Goal: Task Accomplishment & Management: Use online tool/utility

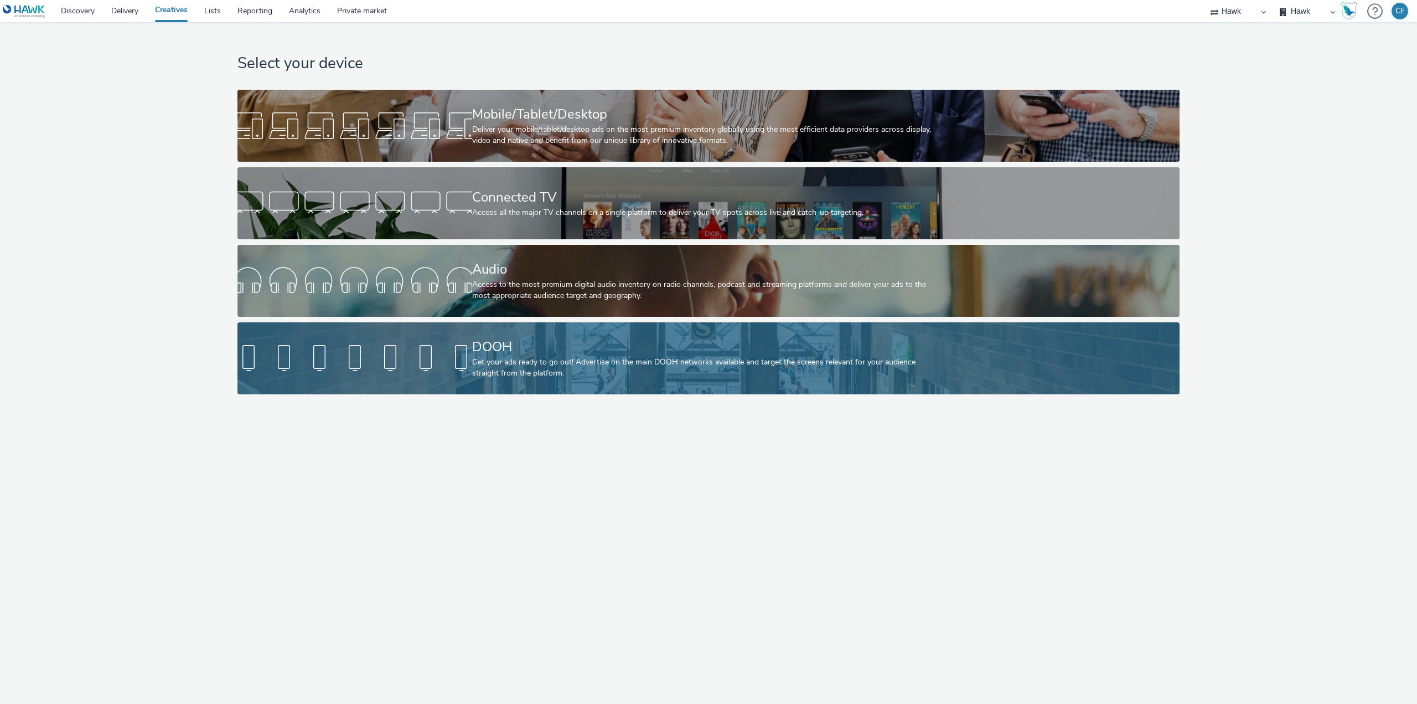
click at [529, 343] on div "DOOH" at bounding box center [706, 346] width 469 height 19
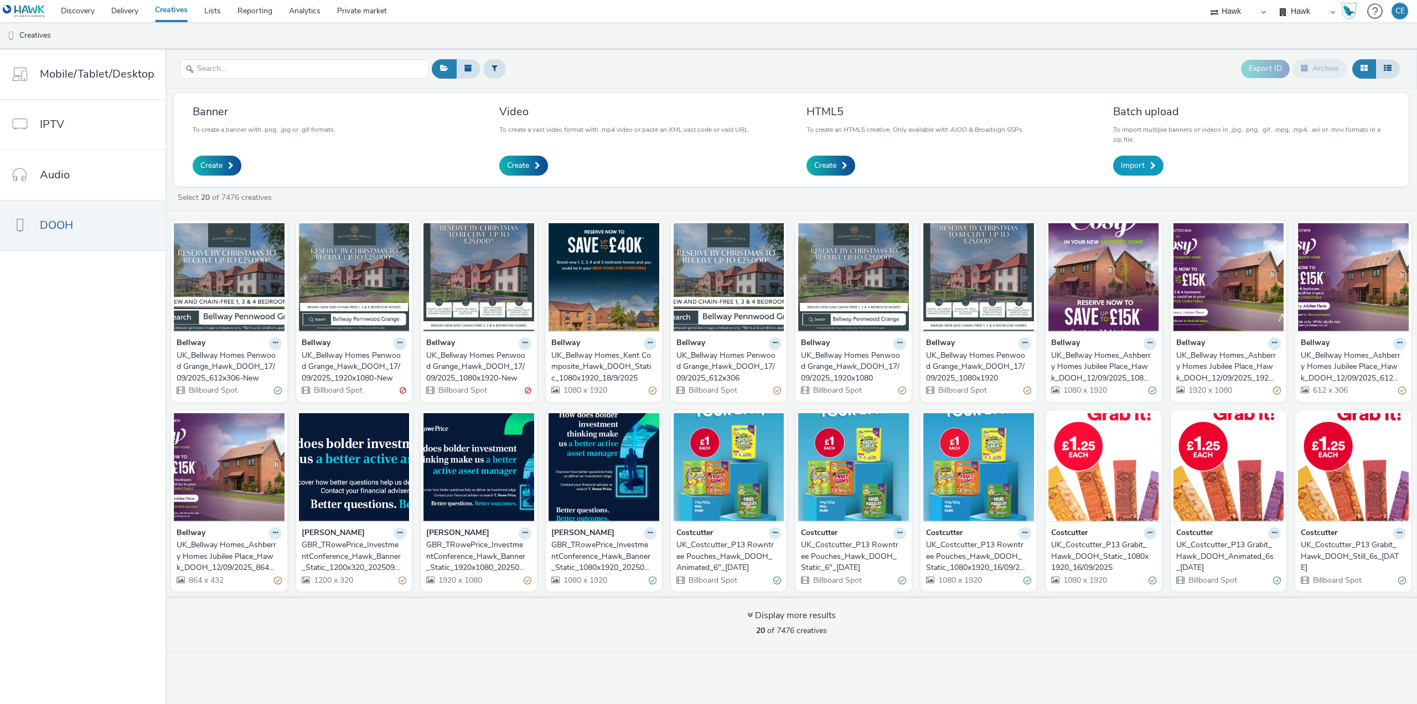
click at [1131, 156] on link "Import" at bounding box center [1138, 166] width 50 height 20
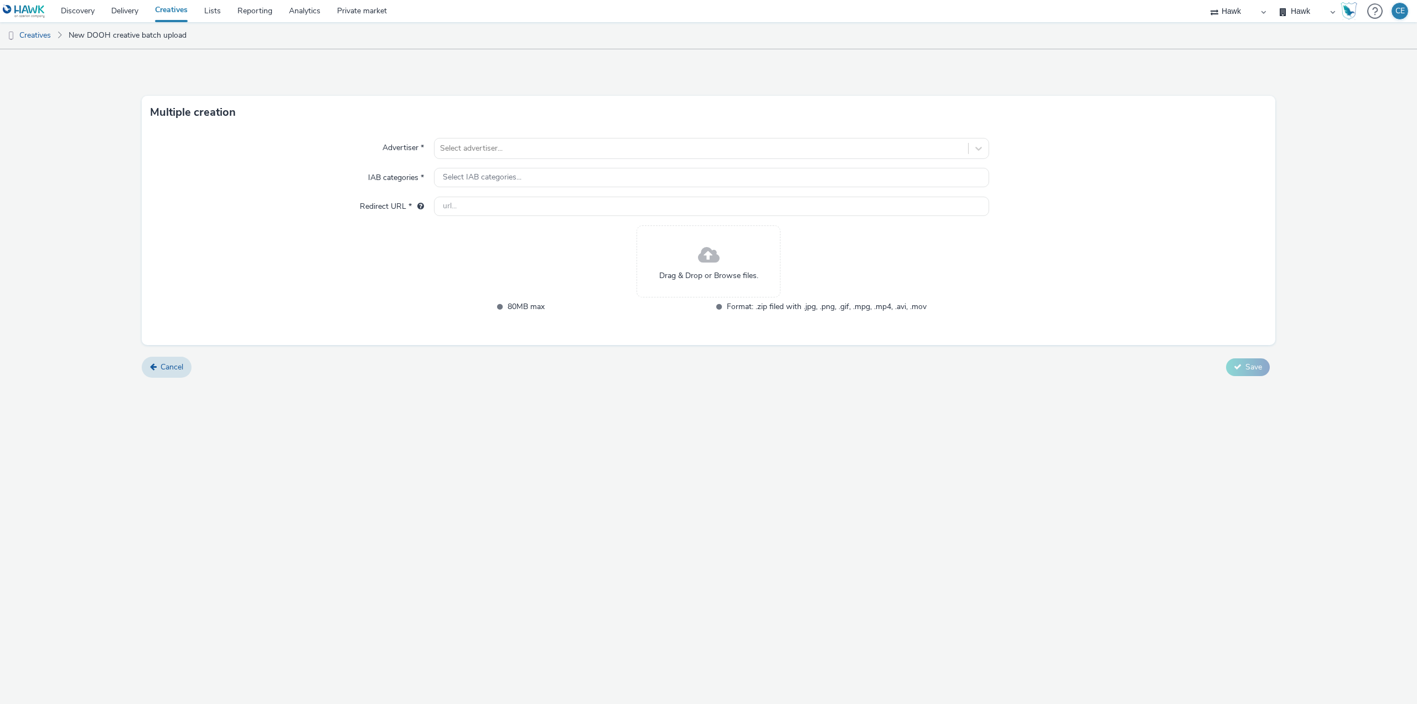
click at [740, 255] on div "Drag & Drop or Browse files." at bounding box center [709, 261] width 144 height 72
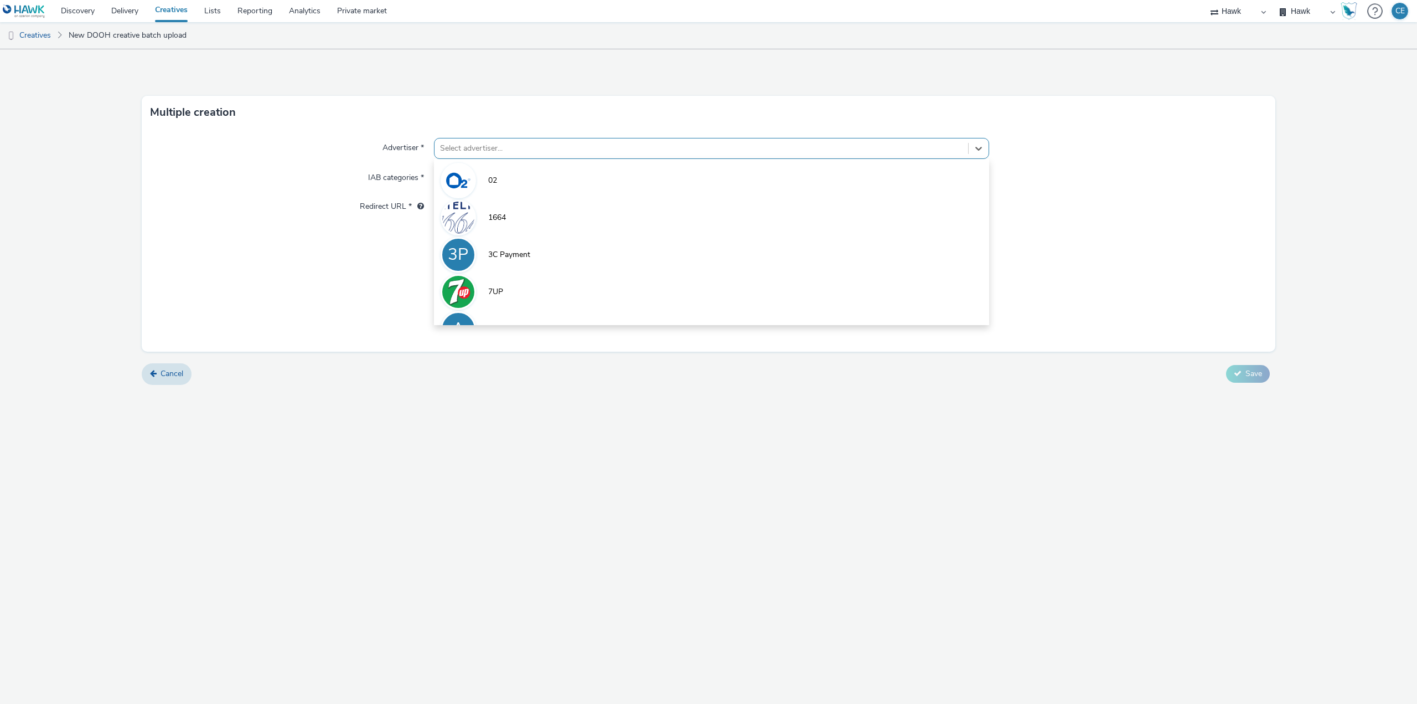
click at [639, 147] on div at bounding box center [701, 148] width 523 height 13
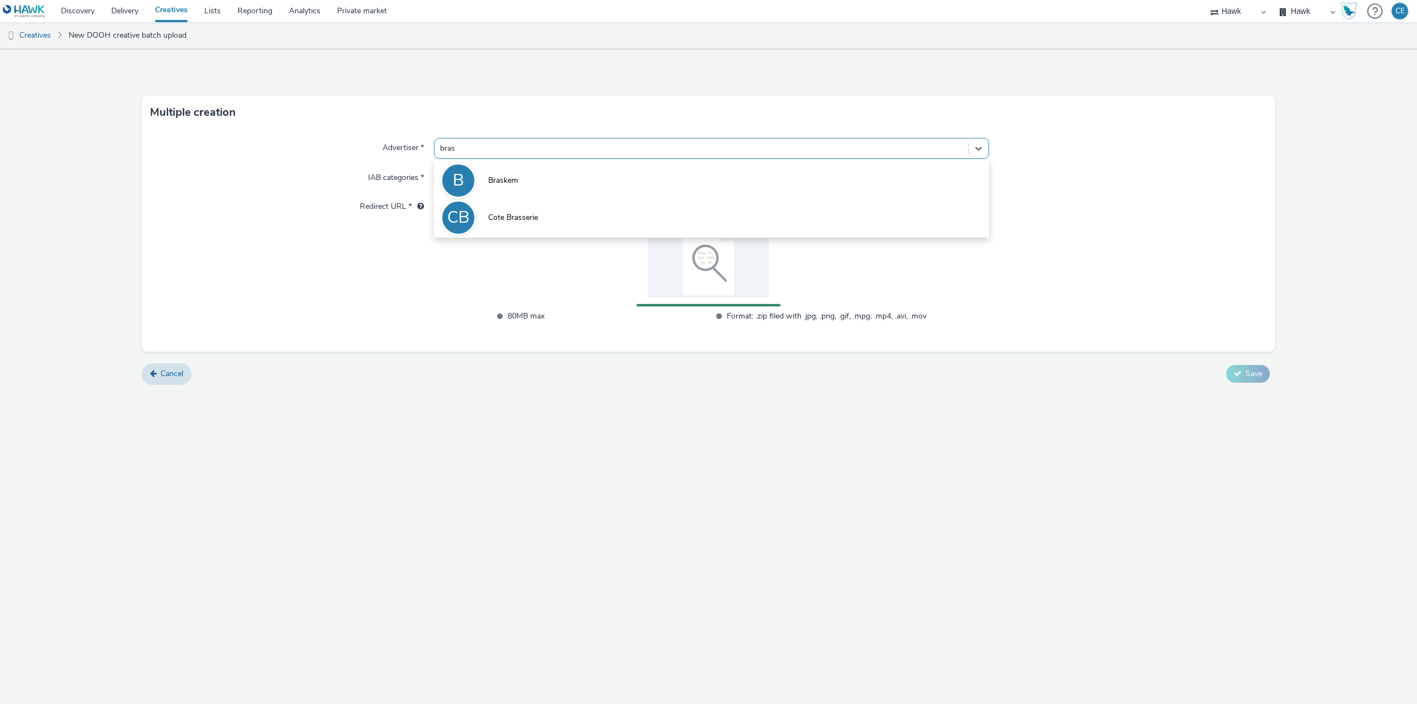
type input "brask"
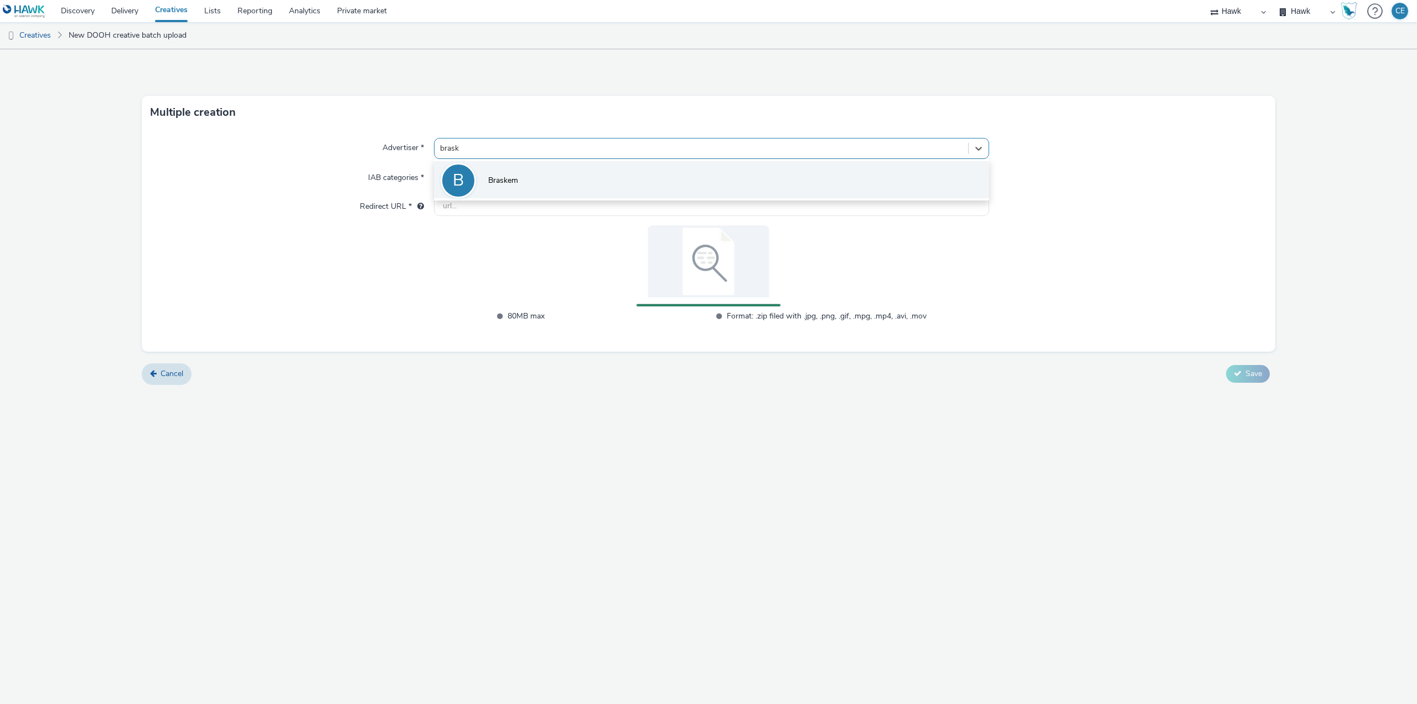
click at [544, 169] on li "B Braskem" at bounding box center [711, 179] width 555 height 37
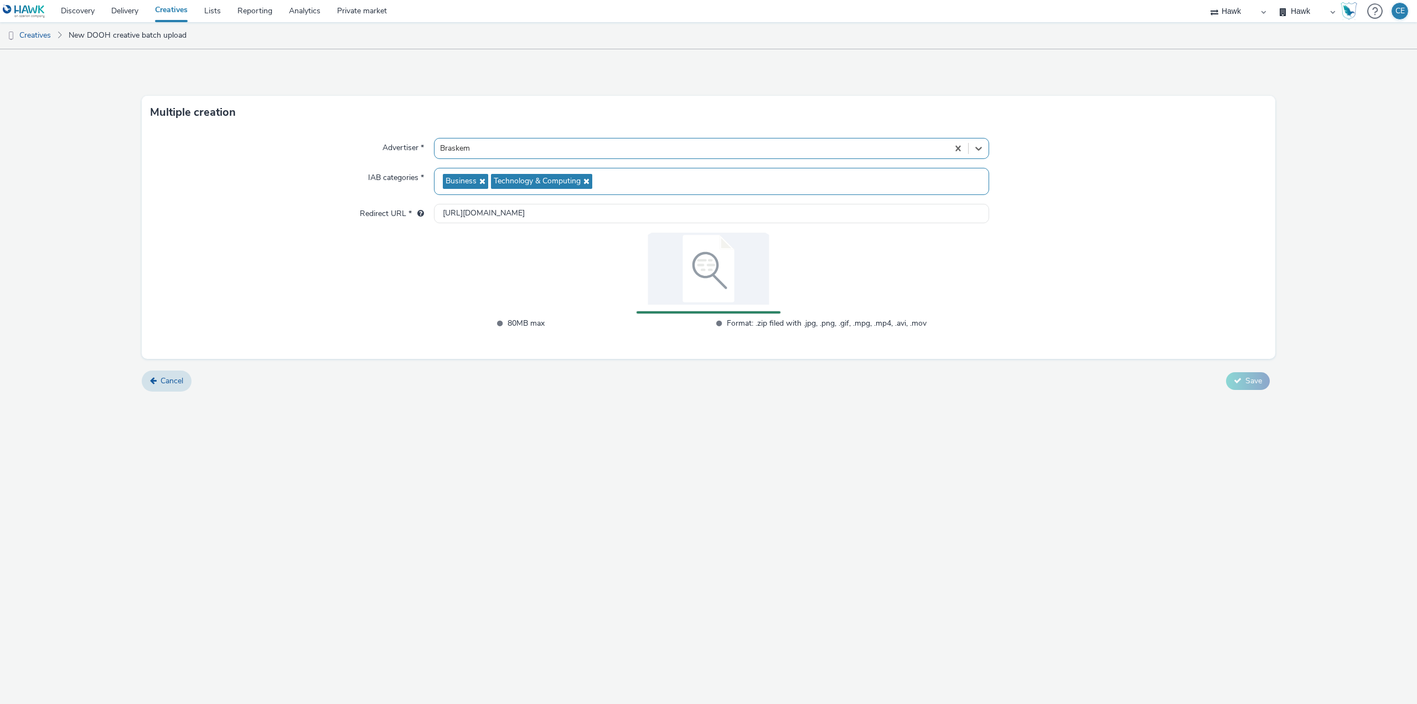
type input "http://www.braskem.com.br"
click at [1262, 393] on span "Save" at bounding box center [1254, 391] width 17 height 11
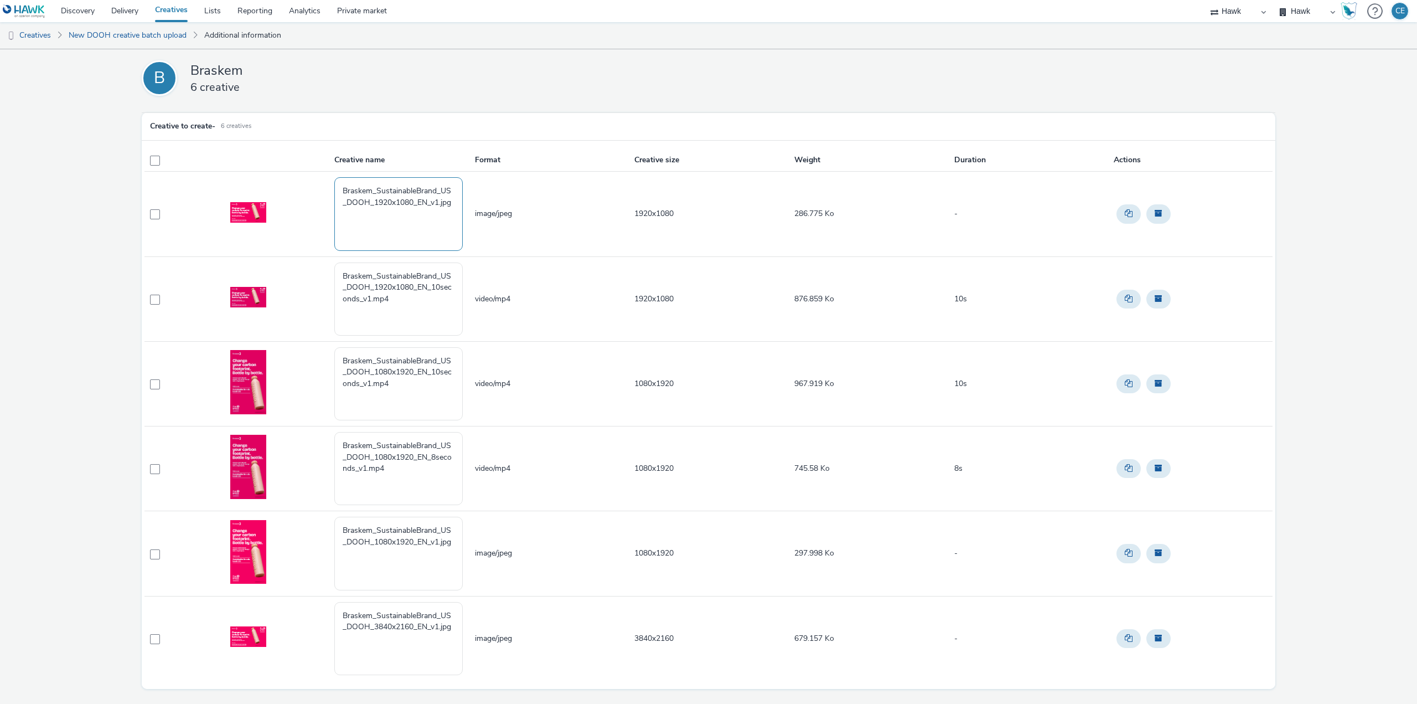
click at [452, 216] on textarea "Braskem_SustainableBrand_US_DOOH_1920x1080_EN_v1.jpg" at bounding box center [398, 213] width 128 height 73
paste textarea "GBR_PublicisPro_Braskem_IGBBLaunch_Hawk_Banner_Static_1920x1080_5"_20250305 ; F…"
click at [429, 234] on textarea "Braskem_SustainableBrand_US_DOOH_1920x1080_EN_v1.jpg GBR_PublicisPro_Braskem_IG…" at bounding box center [398, 213] width 128 height 73
click at [445, 234] on textarea "Braskem_SustainableBrand_US_DOOH_1920x1080_EN_v1.jpg GBR_PublicisPro_Braskem_IG…" at bounding box center [398, 213] width 128 height 73
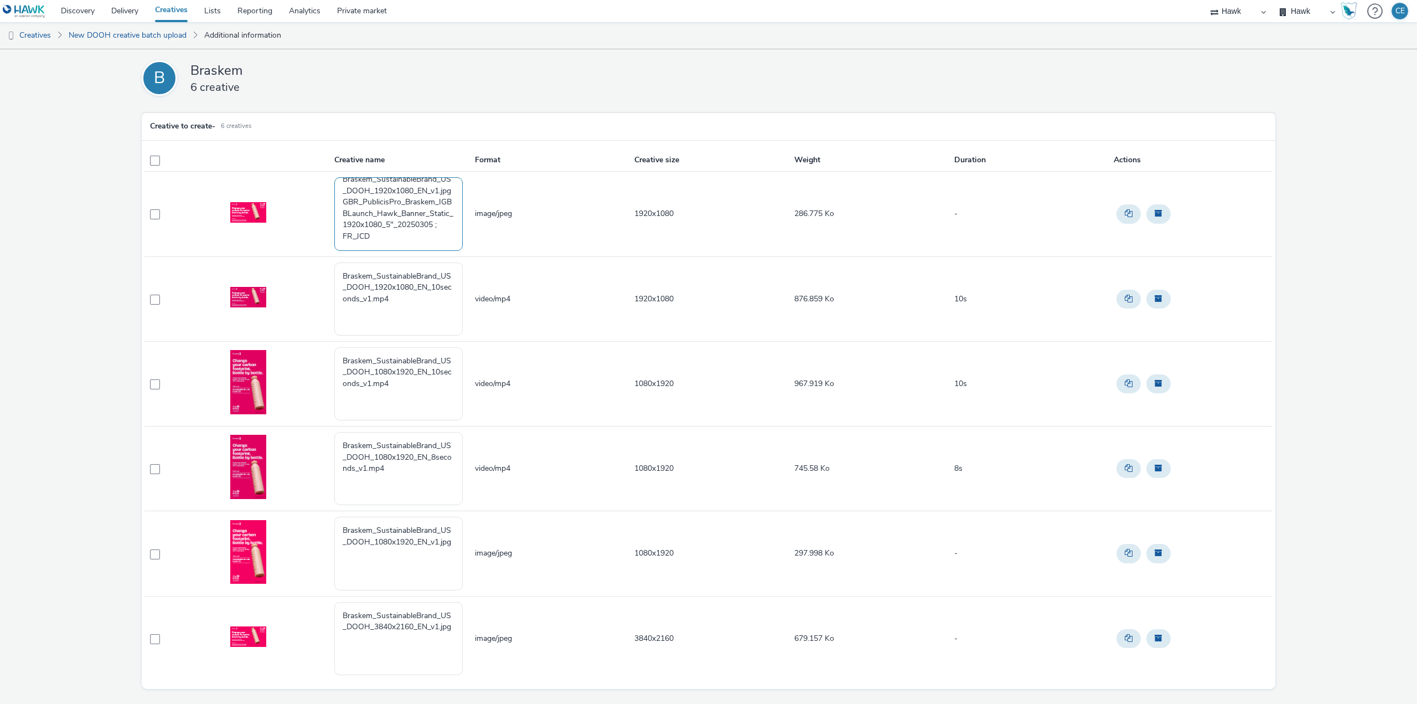
drag, startPoint x: 405, startPoint y: 224, endPoint x: 418, endPoint y: 229, distance: 13.5
click at [418, 229] on textarea "Braskem_SustainableBrand_US_DOOH_1920x1080_EN_v1.jpg GBR_PublicisPro_Braskem_IG…" at bounding box center [398, 213] width 128 height 73
drag, startPoint x: 422, startPoint y: 223, endPoint x: 450, endPoint y: 229, distance: 27.7
click at [450, 229] on textarea "Braskem_SustainableBrand_US_DOOH_1920x1080_EN_v1.jpg GBR_PublicisPro_Braskem_IG…" at bounding box center [398, 213] width 128 height 73
drag, startPoint x: 350, startPoint y: 231, endPoint x: 333, endPoint y: 238, distance: 18.6
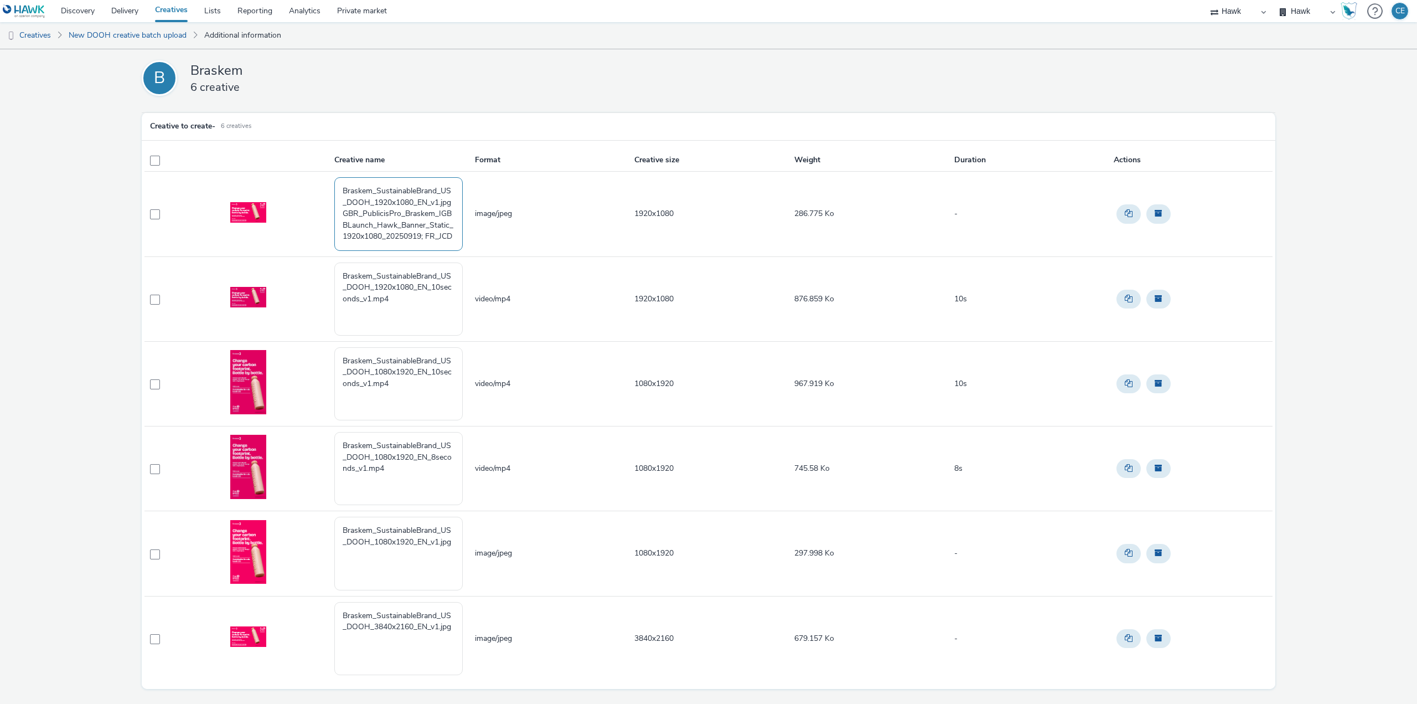
click at [334, 238] on textarea "Braskem_SustainableBrand_US_DOOH_1920x1080_EN_v1.jpg GBR_PublicisPro_Braskem_IG…" at bounding box center [398, 213] width 128 height 73
drag, startPoint x: 369, startPoint y: 234, endPoint x: 347, endPoint y: 234, distance: 22.7
click at [347, 234] on textarea "Braskem_SustainableBrand_US_DOOH_1920x1080_EN_v1.jpg GBR_PublicisPro_Braskem_IG…" at bounding box center [398, 213] width 128 height 73
click at [362, 234] on textarea "Braskem_SustainableBrand_US_DOOH_1920x1080_EN_v1.jpg GBR_PublicisPro_Braskem_IG…" at bounding box center [398, 213] width 128 height 73
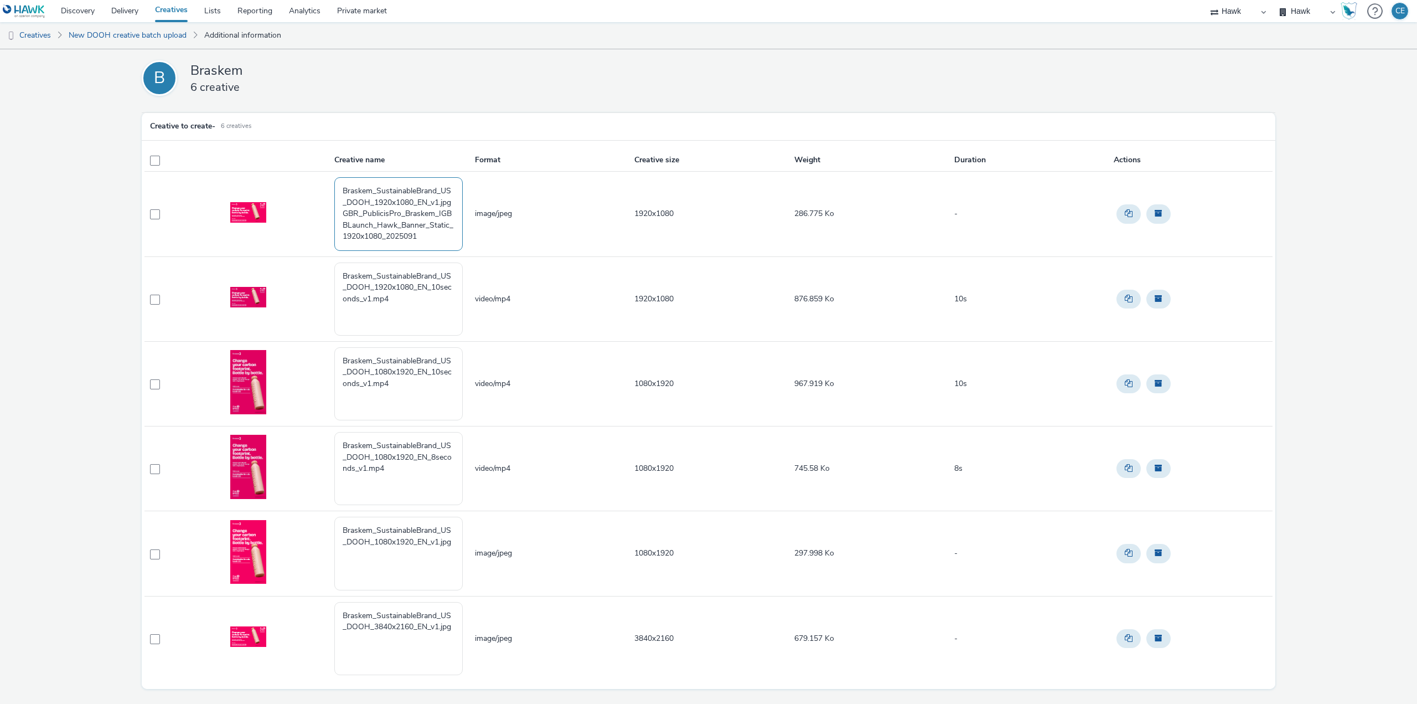
click at [407, 241] on textarea "Braskem_SustainableBrand_US_DOOH_1920x1080_EN_v1.jpg GBR_PublicisPro_Braskem_IG…" at bounding box center [398, 213] width 128 height 73
click at [405, 239] on textarea "Braskem_SustainableBrand_US_DOOH_1920x1080_EN_v1.jpg GBR_PublicisPro_Braskem_IG…" at bounding box center [398, 213] width 128 height 73
click at [382, 229] on textarea "Braskem_SustainableBrand_US_DOOH_1920x1080_EN_v1.jpg GBR_PublicisPro_Braskem_IG…" at bounding box center [398, 213] width 128 height 73
click at [445, 212] on textarea "Braskem_SustainableBrand_US_DOOH_1920x1080_EN_v1.jpg GBR_PublicisPro_Braskem_IG…" at bounding box center [398, 213] width 128 height 73
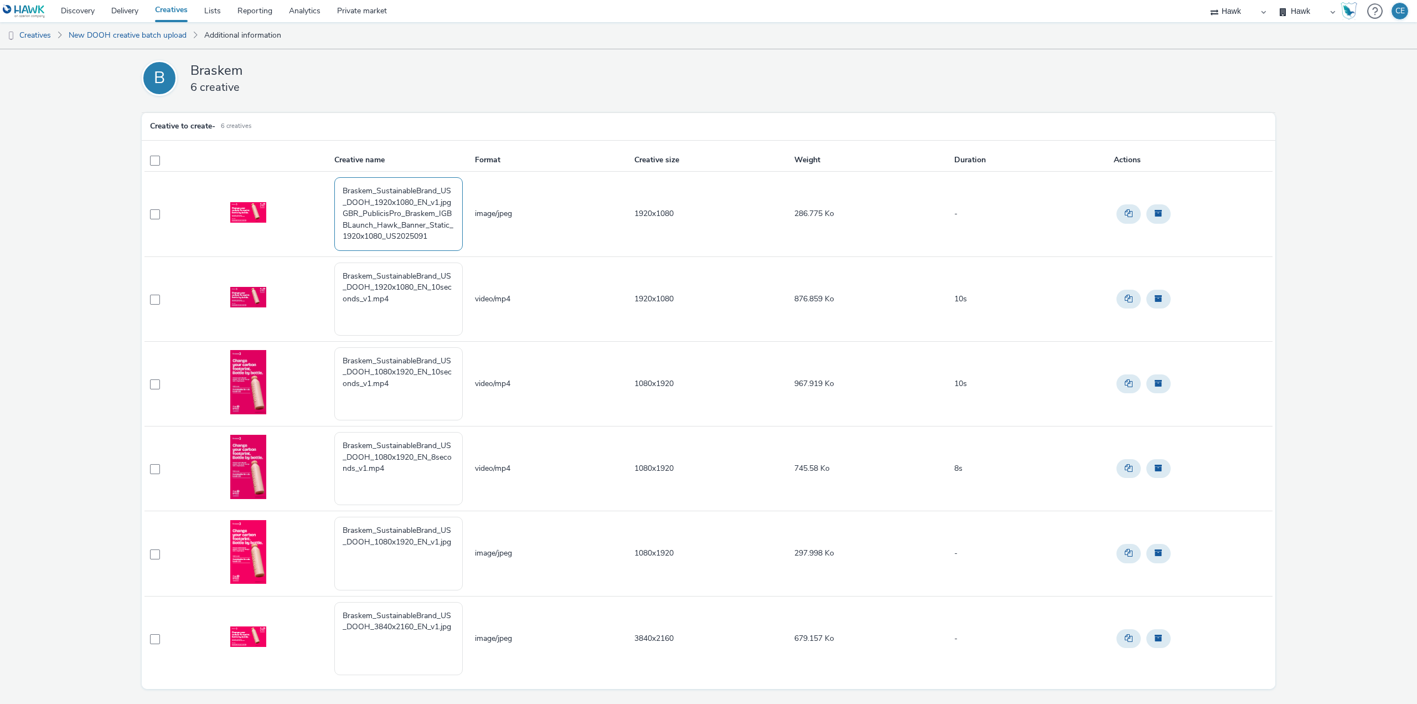
drag, startPoint x: 414, startPoint y: 226, endPoint x: 405, endPoint y: 222, distance: 9.9
click at [405, 222] on textarea "Braskem_SustainableBrand_US_DOOH_1920x1080_EN_v1.jpg GBR_PublicisPro_Braskem_IG…" at bounding box center [398, 213] width 128 height 73
paste textarea "SustainableBrand"
click at [429, 234] on textarea "Braskem_SustainableBrand_US_DOOH_1920x1080_EN_v1.jpg GBR_PublicisPro_Braskem_IG…" at bounding box center [398, 213] width 128 height 73
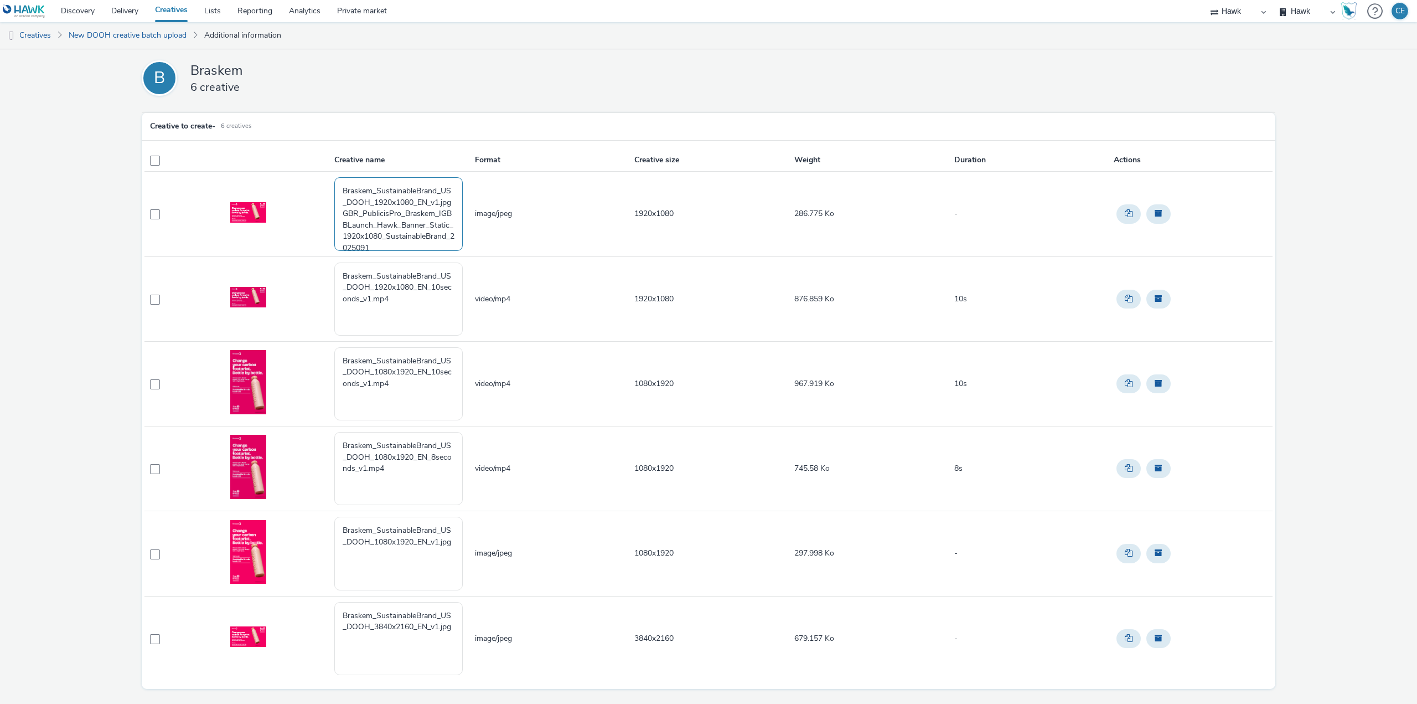
drag, startPoint x: 380, startPoint y: 192, endPoint x: 330, endPoint y: 163, distance: 57.8
click at [330, 163] on table "Creative name Format Creative size Weight Duration Actions Braskem_SustainableB…" at bounding box center [709, 415] width 1128 height 532
click at [339, 198] on textarea "GBR_PublicisPro_Braskem_IGBBLaunch_Hawk_Banner_Static_1920x1080_SustainableBran…" at bounding box center [398, 213] width 128 height 73
drag, startPoint x: 379, startPoint y: 222, endPoint x: 343, endPoint y: 174, distance: 60.0
click at [343, 174] on td "GBR_PublicisPro_Braskem_IGBBLaunch_Hawk_Banner_Static_1920x1080_SustainableBran…" at bounding box center [403, 214] width 141 height 85
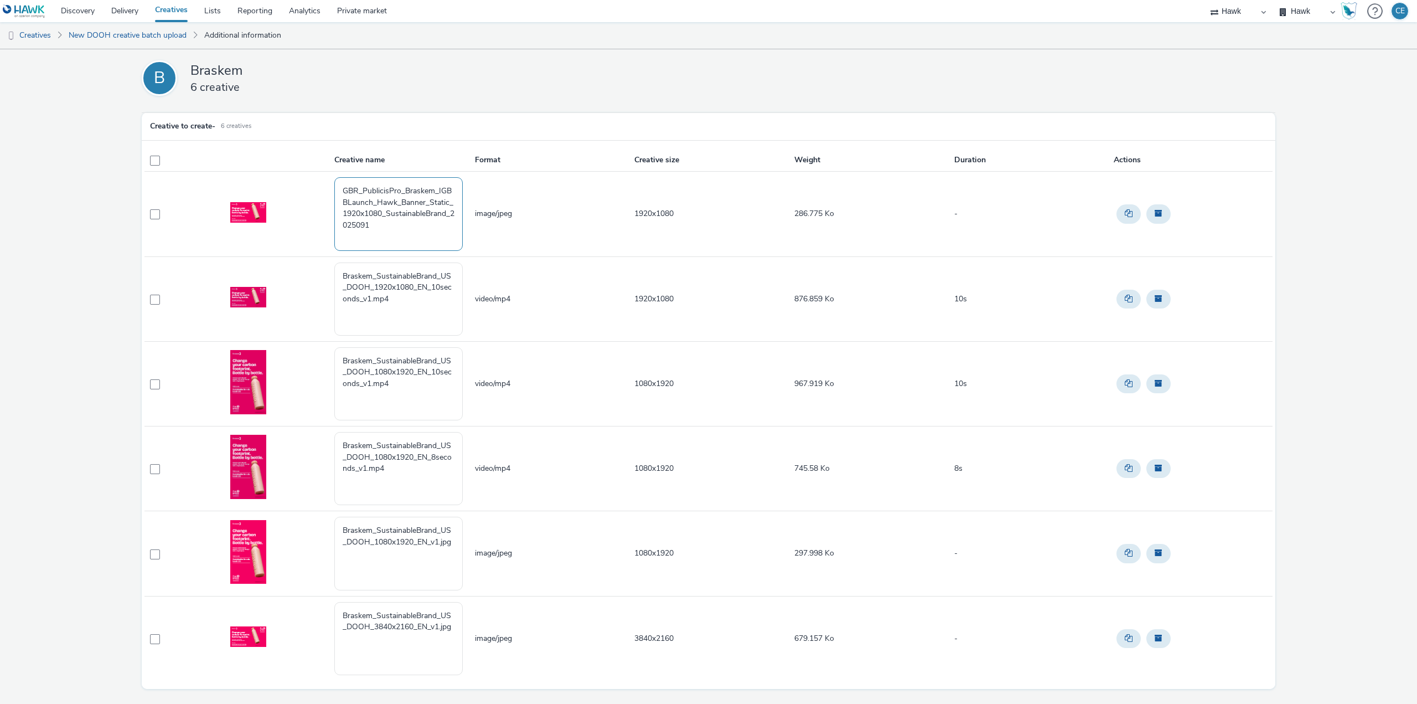
type textarea "GBR_PublicisPro_Braskem_IGBBLaunch_Hawk_Banner_Static_1920x1080_SustainableBran…"
click at [397, 310] on textarea "Braskem_SustainableBrand_US_DOOH_1920x1080_EN_10seconds_v1.mp4" at bounding box center [398, 298] width 128 height 73
paste textarea "GBR_PublicisPro_Braskem_IGBBLaunch_Hawk_Banner_Static_1920x1080_SustainableBran…"
click at [406, 311] on textarea "Braskem_SustainableBrand_US_DOOH_1920x1080_EN_10seconds_v1.mp4 GBR_PublicisPro_…" at bounding box center [398, 298] width 128 height 73
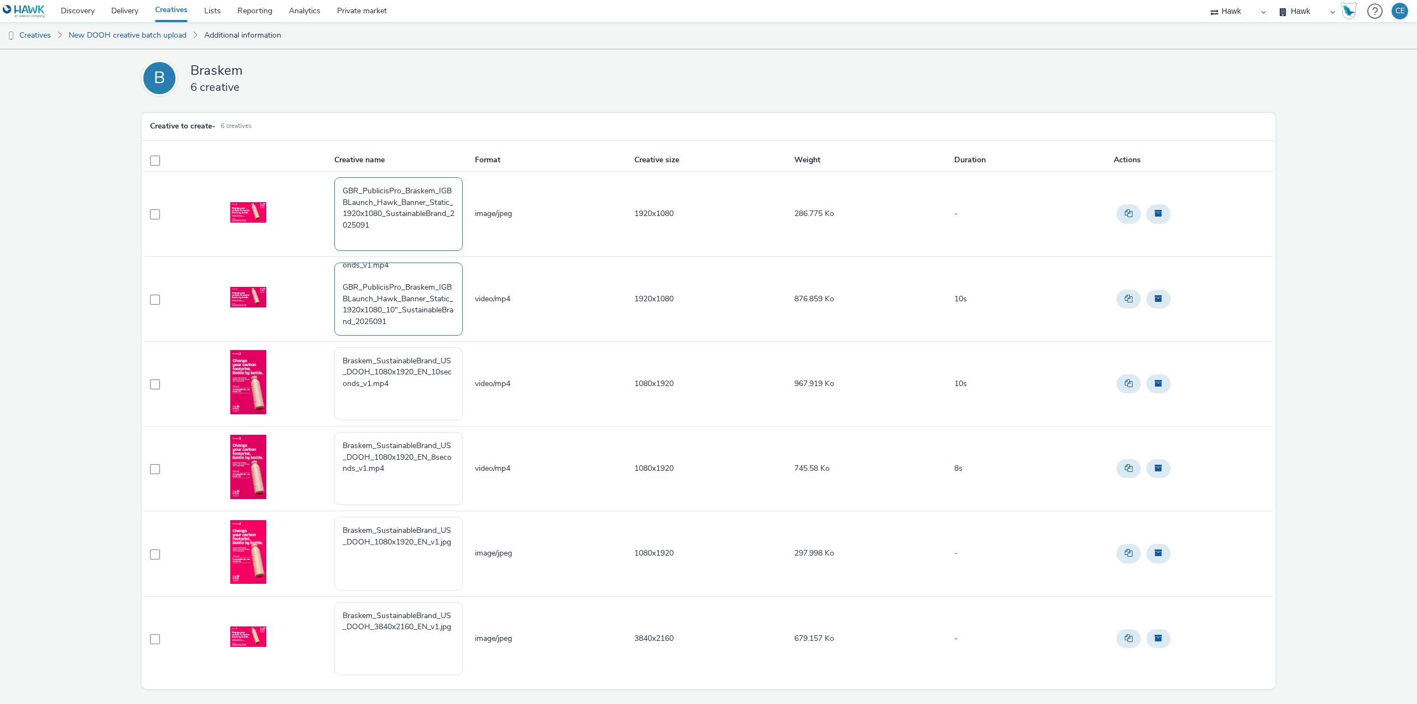
type textarea "Braskem_SustainableBrand_US_DOOH_1920x1080_EN_10seconds_v1.mp4 GBR_PublicisPro_…"
click at [385, 226] on textarea "GBR_PublicisPro_Braskem_IGBBLaunch_Hawk_Banner_Static_1920x1080_SustainableBran…" at bounding box center [398, 213] width 128 height 73
type textarea "GBR_PublicisPro_Braskem_IGBBLaunch_Hawk_Banner_Static_1920x1080_SustainableBran…"
click at [427, 321] on textarea "Braskem_SustainableBrand_US_DOOH_1920x1080_EN_10seconds_v1.mp4 GBR_PublicisPro_…" at bounding box center [398, 298] width 128 height 73
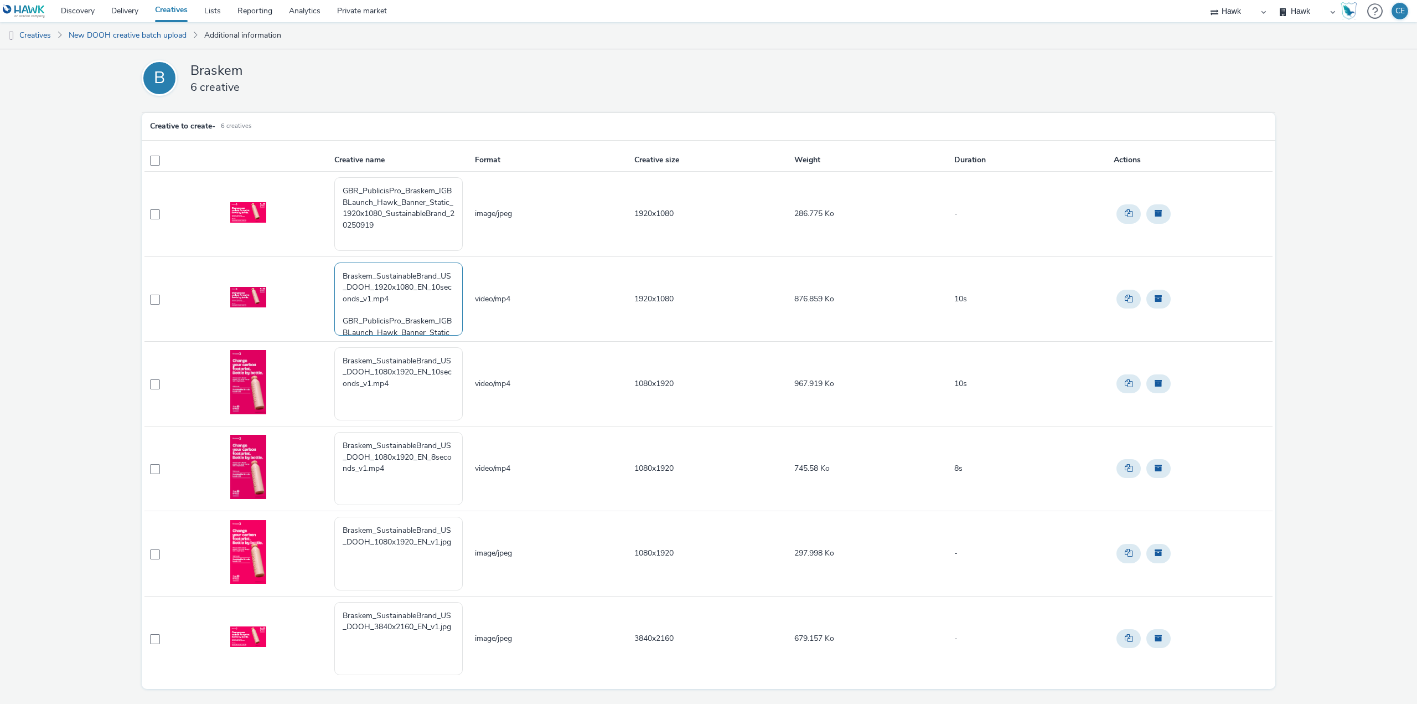
drag, startPoint x: 385, startPoint y: 300, endPoint x: 337, endPoint y: 291, distance: 49.4
click at [337, 291] on textarea "Braskem_SustainableBrand_US_DOOH_1920x1080_EN_10seconds_v1.mp4 GBR_PublicisPro_…" at bounding box center [398, 298] width 128 height 73
type textarea "Braskem_SustainableBrand_US_DOOH_1920x1080_EN_10seconds_v1.mp4 GBR_PublicisPro_…"
click at [413, 386] on textarea "Braskem_SustainableBrand_US_DOOH_1080x1920_EN_10seconds_v1.mp4" at bounding box center [398, 383] width 128 height 73
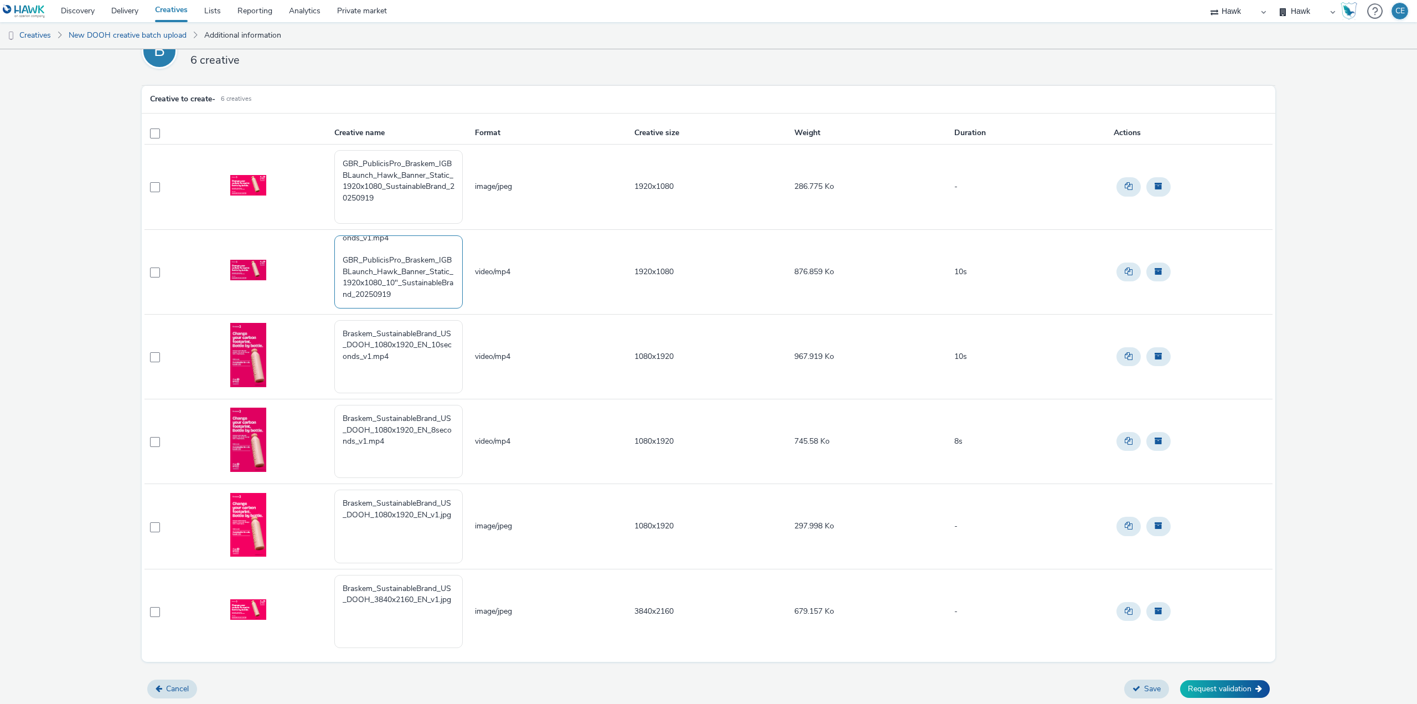
drag, startPoint x: 437, startPoint y: 296, endPoint x: 332, endPoint y: 264, distance: 110.0
click at [334, 264] on textarea "Braskem_SustainableBrand_US_DOOH_1920x1080_EN_10seconds_v1.mp4 GBR_PublicisPro_…" at bounding box center [398, 271] width 128 height 73
click at [420, 378] on textarea "Braskem_SustainableBrand_US_DOOH_1080x1920_EN_10seconds_v1.mp4" at bounding box center [398, 356] width 128 height 73
paste textarea "GBR_PublicisPro_Braskem_IGBBLaunch_Hawk_Banner_Static_1920x1080_10"_Sustainable…"
type textarea "Braskem_SustainableBrand_US_DOOH_1080x1920_EN_10seconds_v1.mp4 GBR_PublicisPro_…"
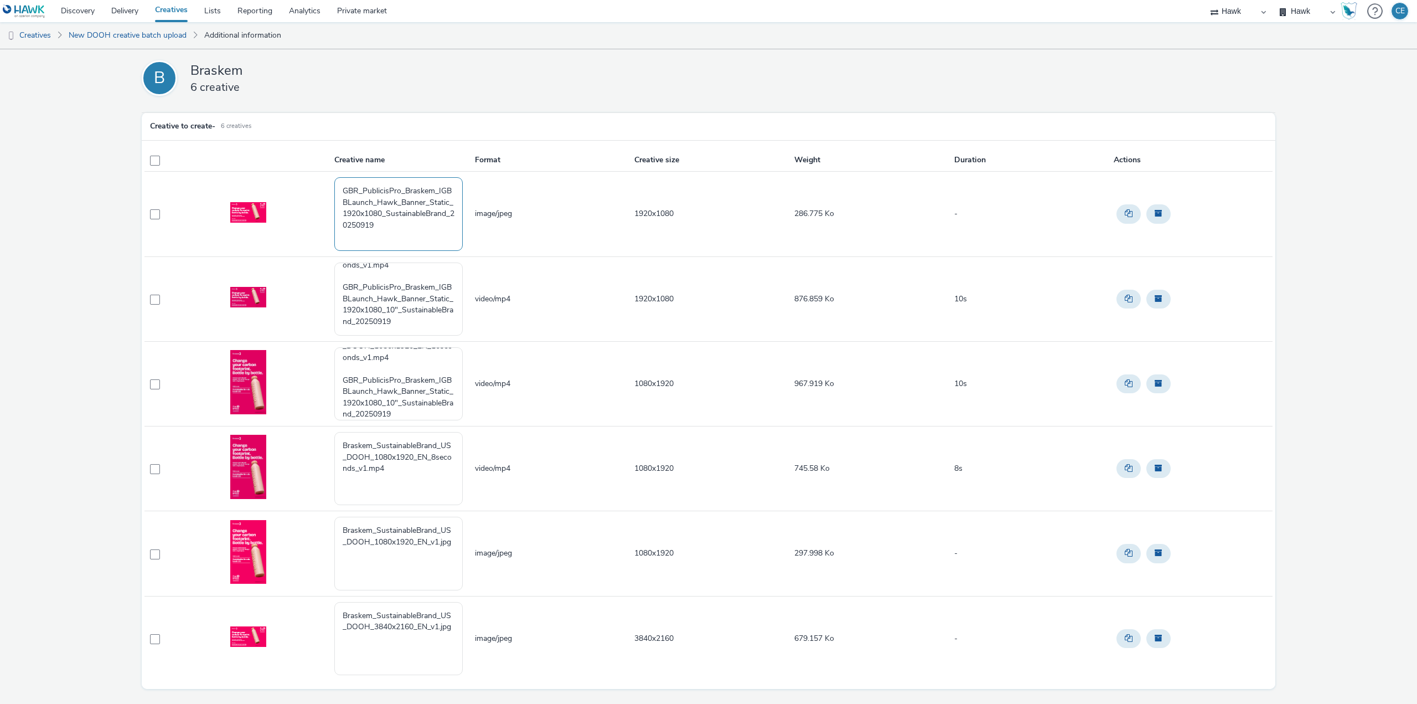
click at [440, 188] on textarea "GBR_PublicisPro_Braskem_IGBBLaunch_Hawk_Banner_Static_1920x1080_SustainableBran…" at bounding box center [398, 213] width 128 height 73
drag, startPoint x: 437, startPoint y: 185, endPoint x: 440, endPoint y: 204, distance: 19.1
click at [440, 204] on textarea "GBR_PublicisPro_Braskem_IGBBLaunch_Hawk_Banner_Static_1920x1080_SustainableBran…" at bounding box center [398, 213] width 128 height 73
click at [0, 309] on div "B Braskem 6 creative Creative to create - 6 creatives Creative name Format Crea…" at bounding box center [708, 390] width 1417 height 682
drag, startPoint x: 438, startPoint y: 189, endPoint x: 370, endPoint y: 199, distance: 68.7
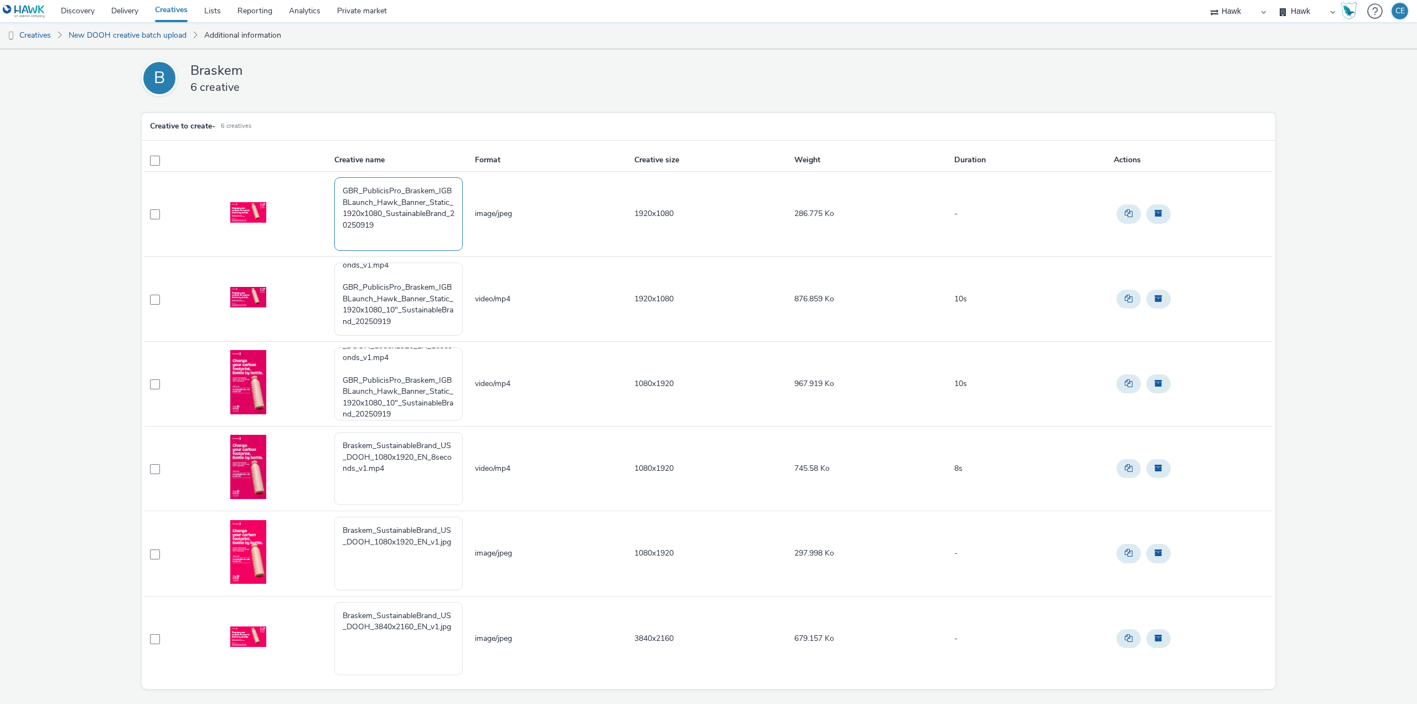
click at [370, 199] on textarea "GBR_PublicisPro_Braskem_IGBBLaunch_Hawk_Banner_Static_1920x1080_SustainableBran…" at bounding box center [398, 213] width 128 height 73
paste textarea "EventsMultiMarket"
type textarea "GBR_PublicisPro_Braskem_EventsMultiMarket_Hawk_Banner_Static_1920x1080_Sustaina…"
drag, startPoint x: 436, startPoint y: 284, endPoint x: 381, endPoint y: 296, distance: 56.7
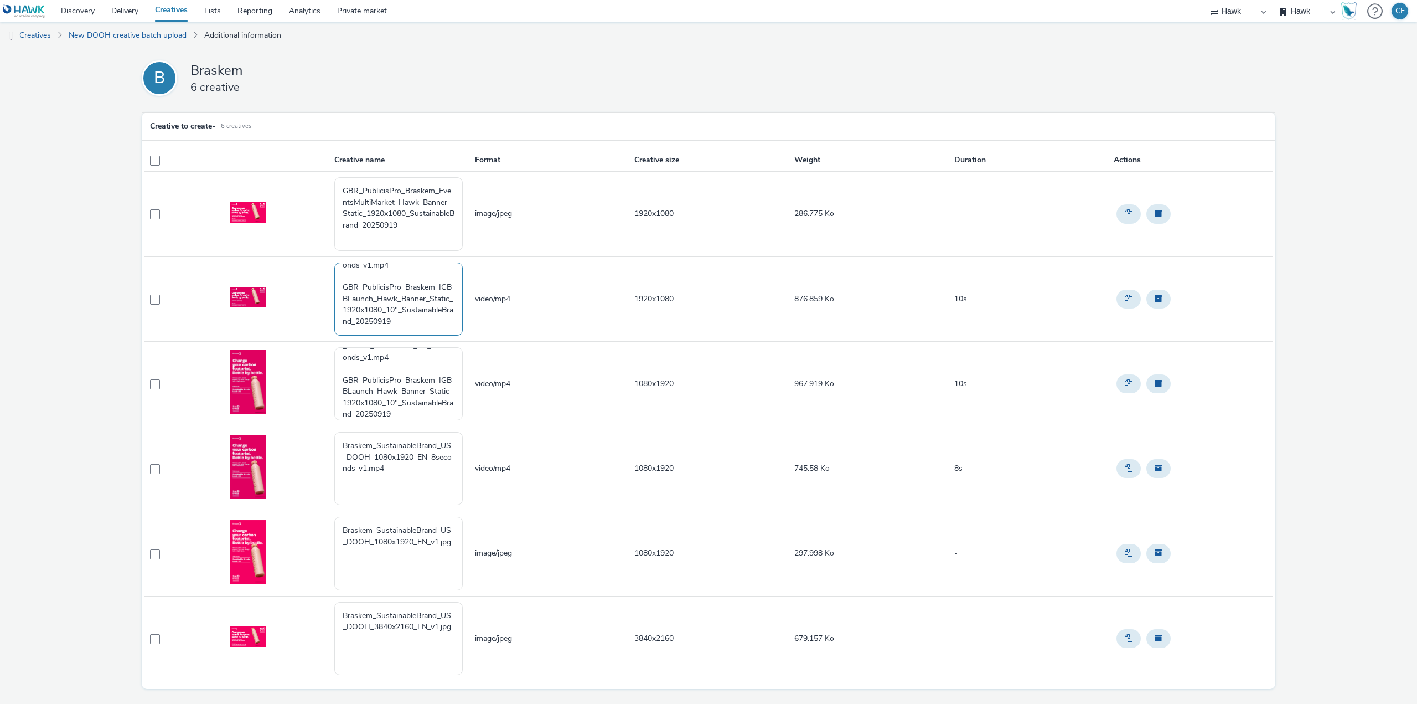
click at [381, 296] on textarea "Braskem_SustainableBrand_US_DOOH_1920x1080_EN_10seconds_v1.mp4 GBR_PublicisPro_…" at bounding box center [398, 298] width 128 height 73
paste textarea "EventsMultiMarket"
drag, startPoint x: 337, startPoint y: 287, endPoint x: 339, endPoint y: 263, distance: 23.9
click at [339, 263] on textarea "Braskem_SustainableBrand_US_DOOH_1920x1080_EN_10seconds_v1.mp4 GBR_PublicisPro_…" at bounding box center [398, 298] width 128 height 73
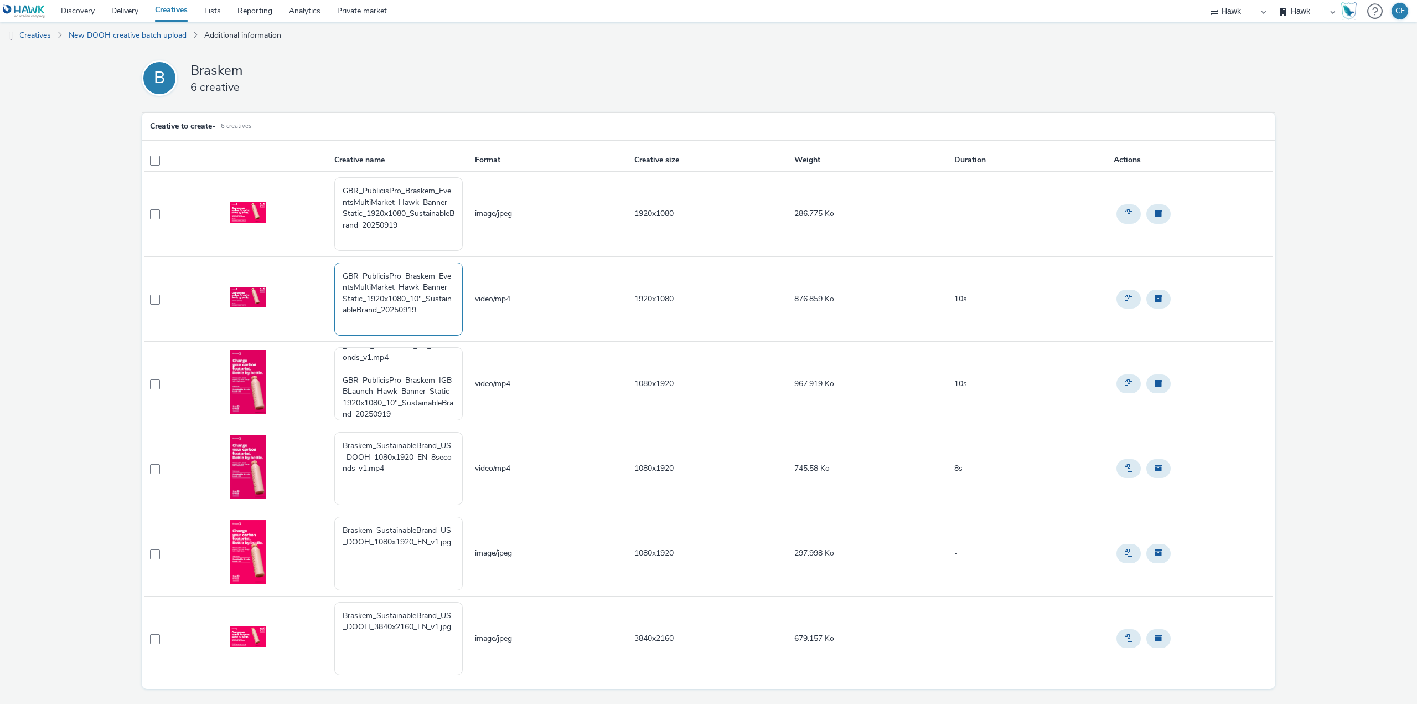
drag, startPoint x: 439, startPoint y: 278, endPoint x: 397, endPoint y: 287, distance: 42.5
click at [397, 287] on textarea "GBR_PublicisPro_Braskem_EventsMultiMarket_Hawk_Banner_Static_1920x1080_10"_Sust…" at bounding box center [398, 298] width 128 height 73
click at [395, 286] on textarea "GBR_PublicisPro_Braskem_EventsMultiMarket_Hawk_Banner_Static_1920x1080_10"_Sust…" at bounding box center [398, 298] width 128 height 73
click at [390, 282] on textarea "GBR_PublicisPro_Braskem_EventsMultiMarket_Hawk_Banner_Static_1920x1080_10"_Sust…" at bounding box center [398, 298] width 128 height 73
drag, startPoint x: 391, startPoint y: 286, endPoint x: 439, endPoint y: 280, distance: 48.5
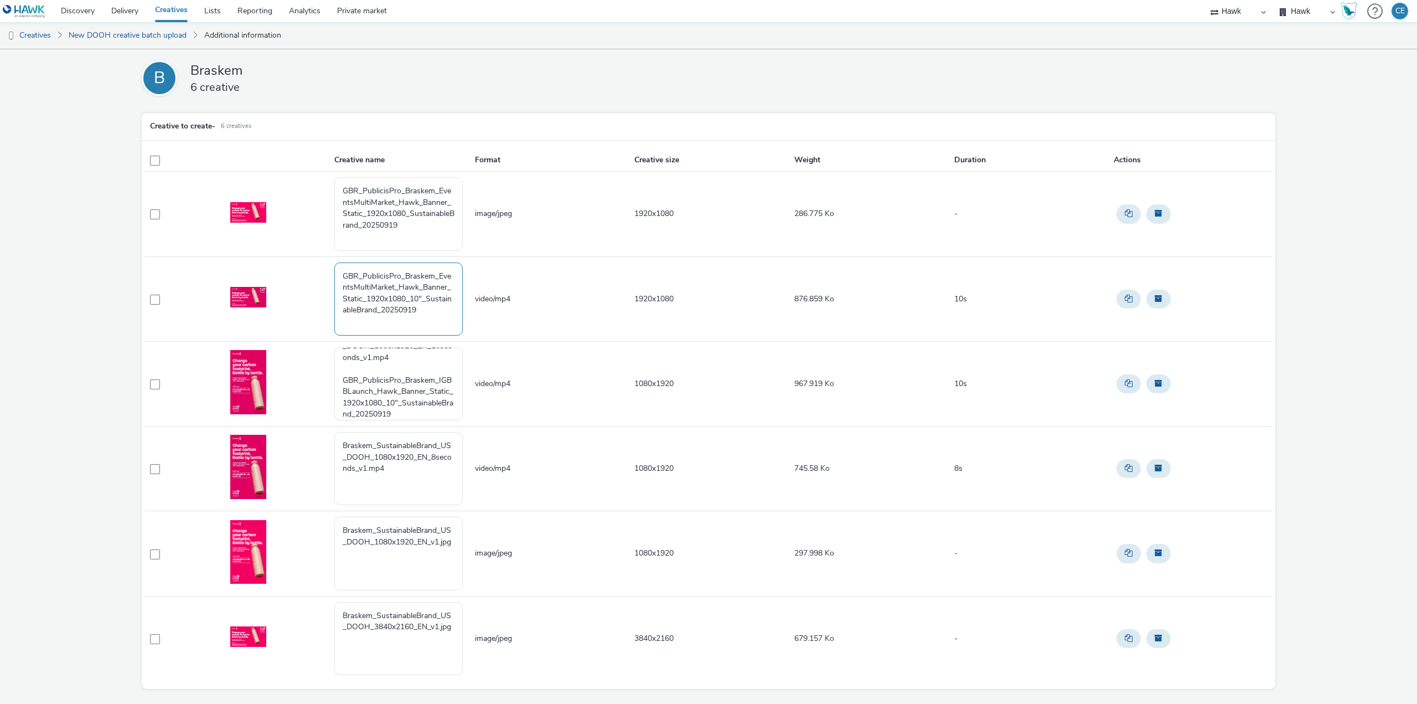
click at [439, 280] on textarea "GBR_PublicisPro_Braskem_EventsMultiMarket_Hawk_Banner_Static_1920x1080_10"_Sust…" at bounding box center [398, 298] width 128 height 73
paste textarea "t"
type textarea "GBR_PublicisPro_Braskem_EventsMultiMarket_Hawk_Banner_Static_1920x1080_10"_Sust…"
drag, startPoint x: 436, startPoint y: 383, endPoint x: 383, endPoint y: 392, distance: 54.5
click at [383, 392] on textarea "Braskem_SustainableBrand_US_DOOH_1080x1920_EN_10seconds_v1.mp4 GBR_PublicisPro_…" at bounding box center [398, 383] width 128 height 73
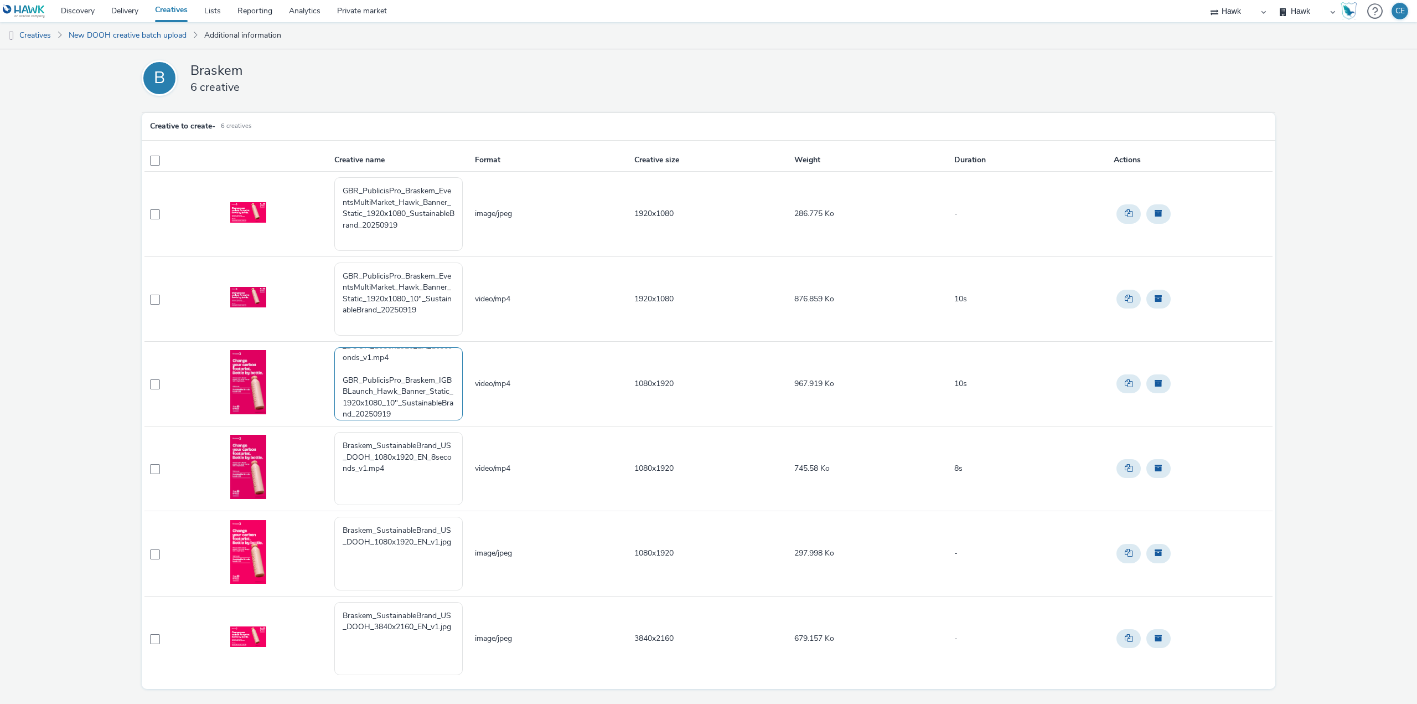
paste textarea "EventsMultiMarket"
click at [419, 396] on textarea "Braskem_SustainableBrand_US_DOOH_1080x1920_EN_10seconds_v1.mp4 GBR_PublicisPro_…" at bounding box center [398, 383] width 128 height 73
drag, startPoint x: 401, startPoint y: 395, endPoint x: 379, endPoint y: 399, distance: 23.0
click at [379, 399] on textarea "Braskem_SustainableBrand_US_DOOH_1080x1920_EN_10seconds_v1.mp4 GBR_PublicisPro_…" at bounding box center [398, 383] width 128 height 73
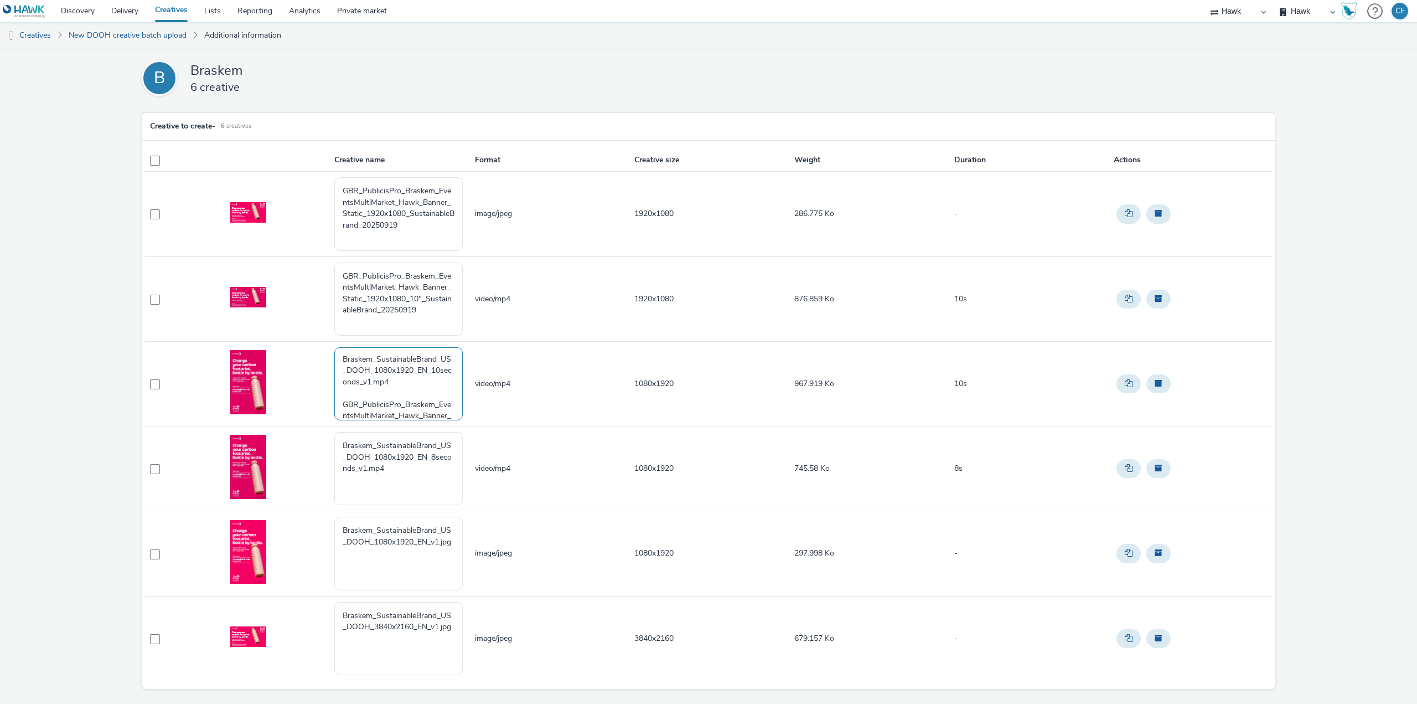
scroll to position [0, 0]
drag, startPoint x: 423, startPoint y: 386, endPoint x: 321, endPoint y: 340, distance: 112.5
click at [321, 340] on tbody "GBR_PublicisPro_Braskem_EventsMultiMarket_Hawk_Banner_Static_1920x1080_Sustaina…" at bounding box center [709, 426] width 1128 height 509
click at [338, 384] on textarea "GBR_PublicisPro_Braskem_EventsMultiMarket_Hawk_Banner_Static_1080x1920_10"_Sust…" at bounding box center [398, 383] width 128 height 73
type textarea "GBR_PublicisPro_Braskem_EventsMultiMarket_Hawk_Banner_Static_1080x1920_10"_Sust…"
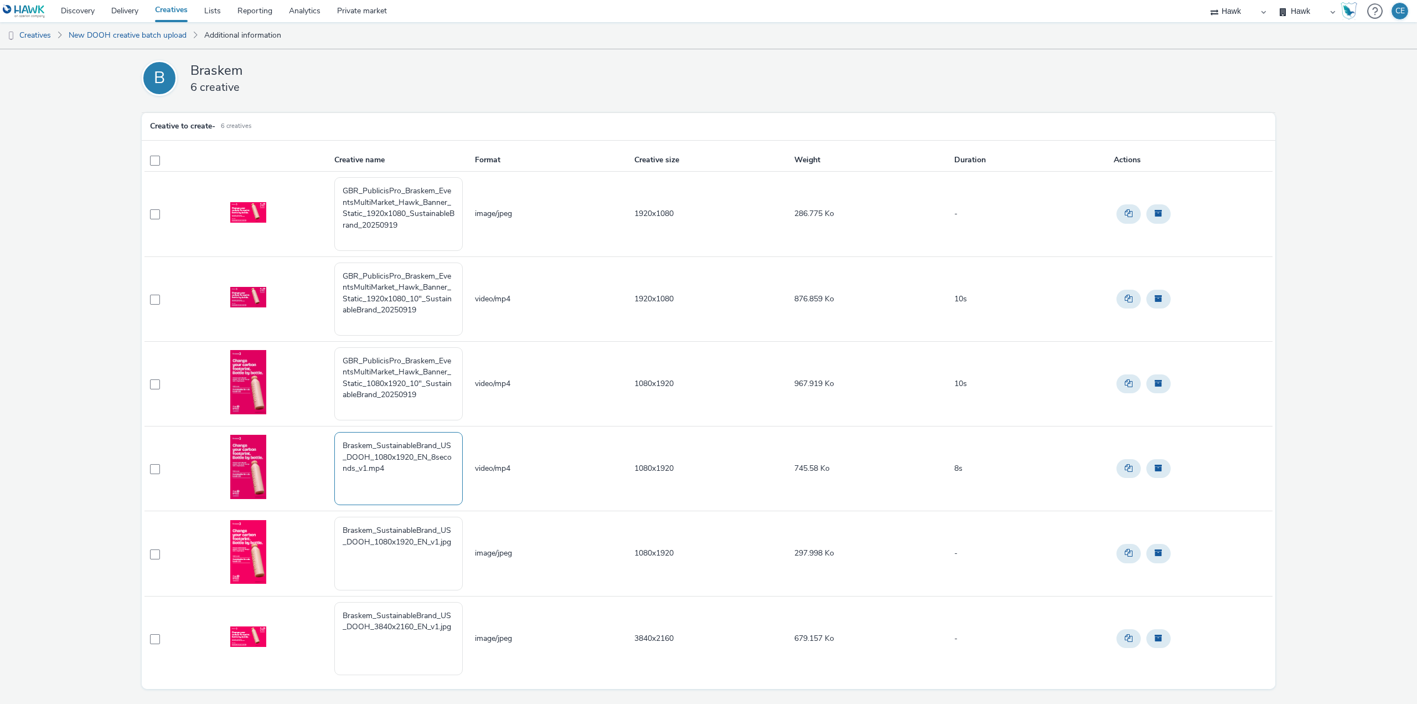
click at [362, 495] on textarea "Braskem_SustainableBrand_US_DOOH_1080x1920_EN_8seconds_v1.mp4" at bounding box center [398, 468] width 128 height 73
click at [412, 486] on textarea "Braskem_SustainableBrand_US_DOOH_1080x1920_EN_8seconds_v1.mp4" at bounding box center [398, 468] width 128 height 73
paste textarea "EventsMultiMarket"
drag, startPoint x: 431, startPoint y: 398, endPoint x: 313, endPoint y: 359, distance: 123.8
click at [313, 359] on tr "GBR_PublicisPro_Braskem_EventsMultiMarket_Hawk_Banner_Static_1080x1920_10"_Sust…" at bounding box center [709, 383] width 1128 height 85
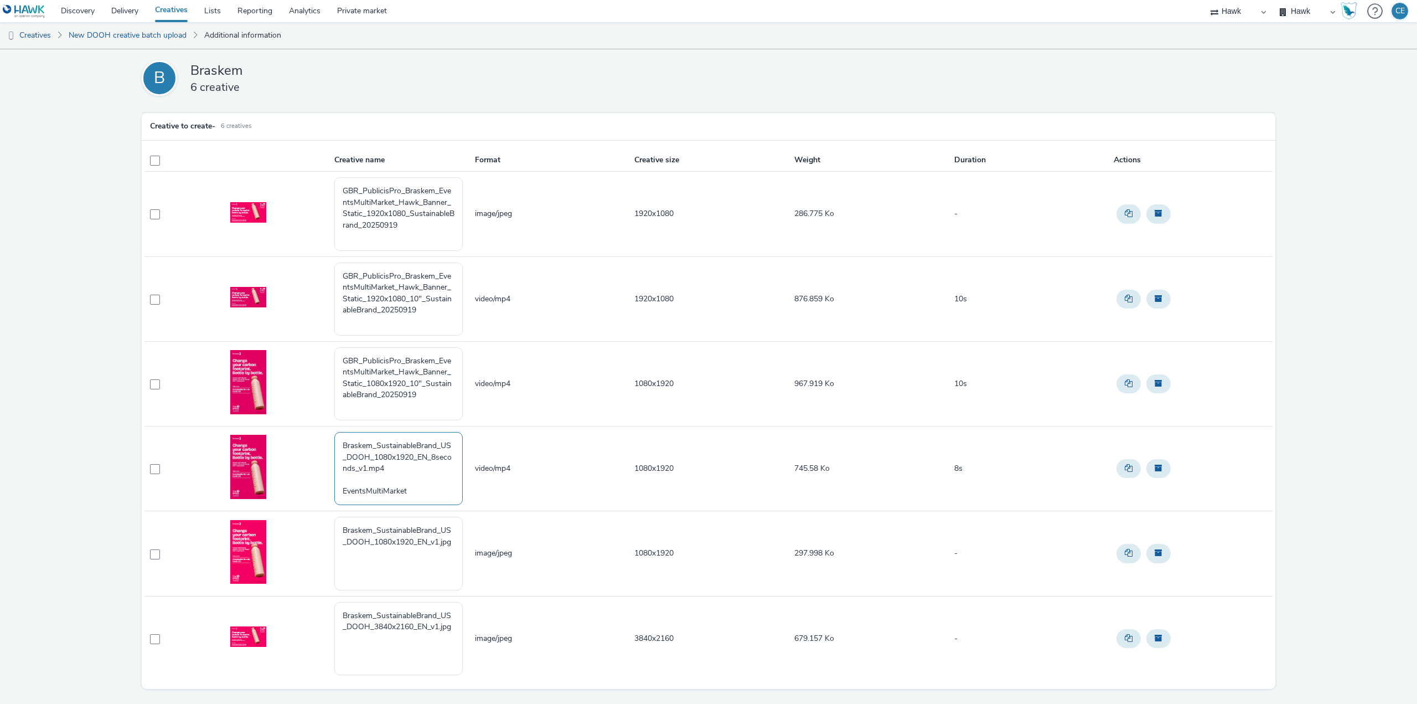
drag, startPoint x: 424, startPoint y: 492, endPoint x: 322, endPoint y: 489, distance: 102.5
click at [322, 490] on tr "Braskem_SustainableBrand_US_DOOH_1080x1920_EN_8seconds_v1.mp4 EventsMultiMarket…" at bounding box center [709, 468] width 1128 height 85
paste textarea "GBR_PublicisPro_Braskem_EventsMultiMarket_Hawk_Banner_Static_1080x1920_10"_Sust…"
click at [431, 481] on textarea "Braskem_SustainableBrand_US_DOOH_1080x1920_EN_8seconds_v1.mp4 GBR_PublicisPro_B…" at bounding box center [398, 468] width 128 height 73
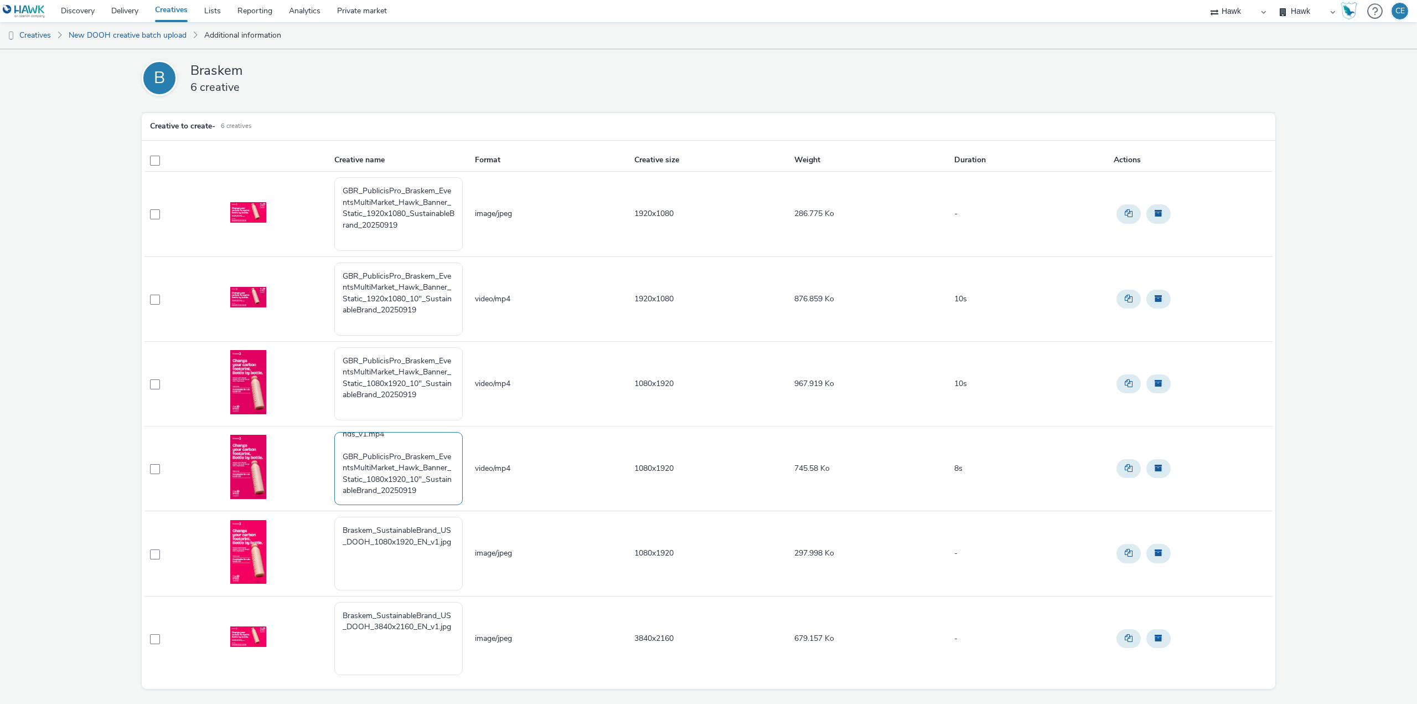
drag, startPoint x: 432, startPoint y: 481, endPoint x: 425, endPoint y: 480, distance: 6.7
click at [425, 480] on textarea "Braskem_SustainableBrand_US_DOOH_1080x1920_EN_8seconds_v1.mp4 GBR_PublicisPro_B…" at bounding box center [398, 468] width 128 height 73
drag, startPoint x: 417, startPoint y: 481, endPoint x: 332, endPoint y: 441, distance: 94.1
click at [333, 441] on td "Braskem_SustainableBrand_US_DOOH_1080x1920_EN_8seconds_v1.mp4 GBR_PublicisPro_B…" at bounding box center [403, 468] width 141 height 85
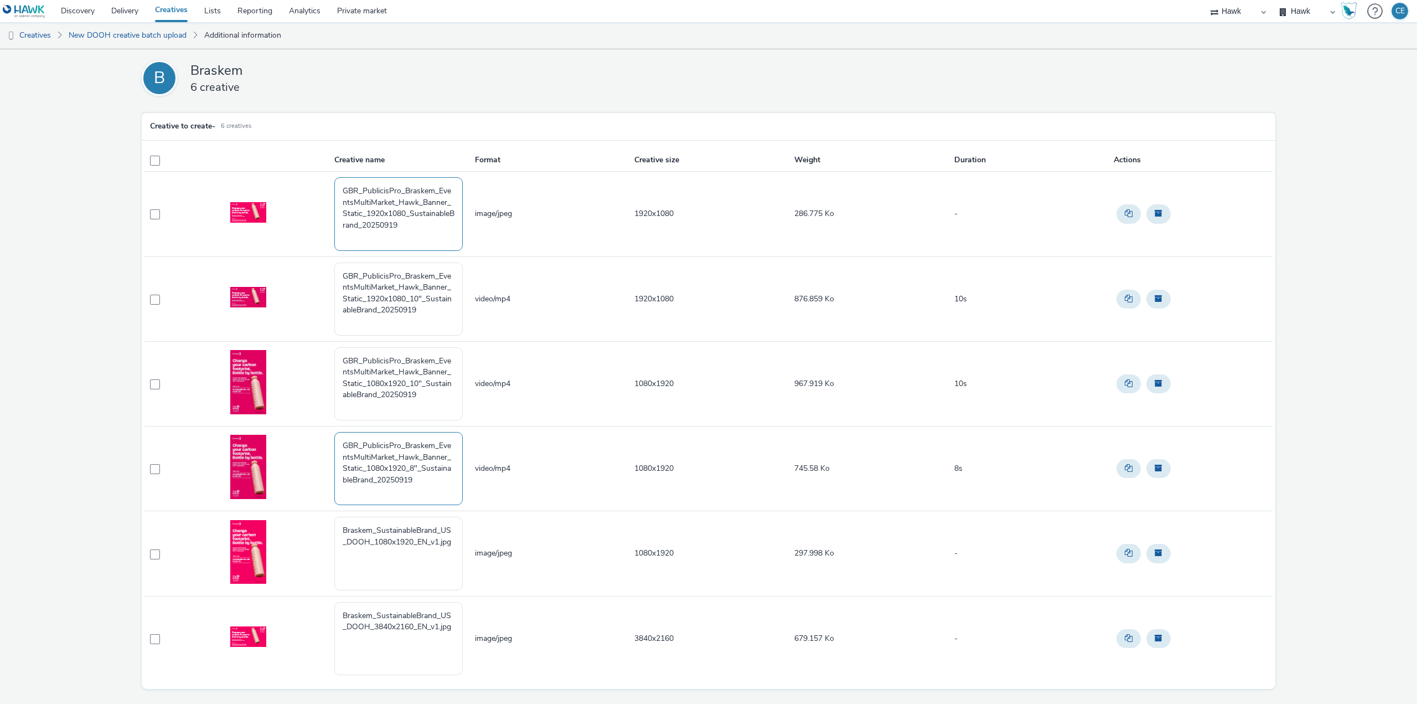
type textarea "GBR_PublicisPro_Braskem_EventsMultiMarket_Hawk_Banner_Static_1080x1920_8"_Susta…"
click at [365, 223] on textarea "GBR_PublicisPro_Braskem_EventsMultiMarket_Hawk_Banner_Static_1920x1080_Sustaina…" at bounding box center [398, 213] width 128 height 73
type textarea "GBR_PublicisPro_Braskem_EventsMultiMarket_Hawk_Banner_Static_1920x1080_Sustaina…"
click at [380, 313] on textarea "GBR_PublicisPro_Braskem_EventsMultiMarket_Hawk_Banner_Static_1920x1080_10"_Sust…" at bounding box center [398, 298] width 128 height 73
type textarea "GBR_PublicisPro_Braskem_EventsMultiMarket_Hawk_Banner_Static_1920x1080_10"_Sust…"
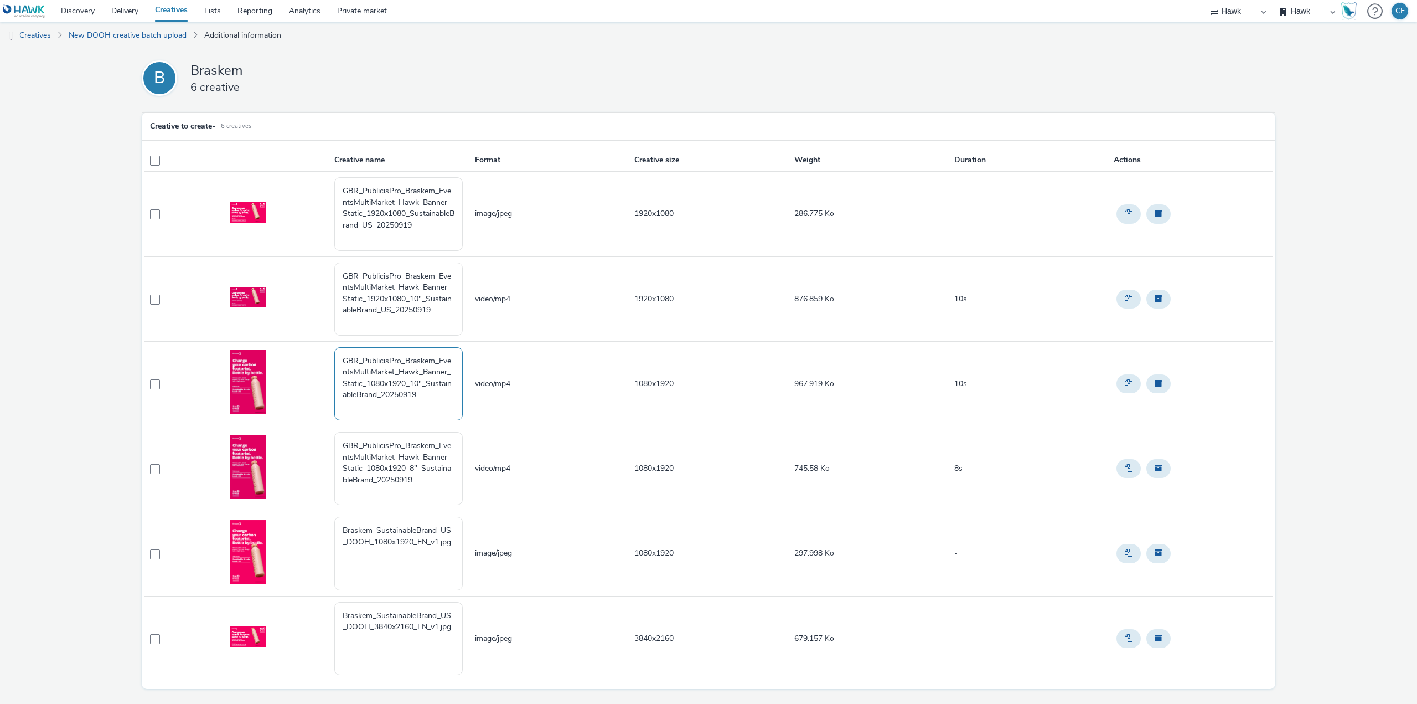
click at [378, 397] on textarea "GBR_PublicisPro_Braskem_EventsMultiMarket_Hawk_Banner_Static_1080x1920_10"_Sust…" at bounding box center [398, 383] width 128 height 73
type textarea "GBR_PublicisPro_Braskem_EventsMultiMarket_Hawk_Banner_Static_1080x1920_10"_Sust…"
click at [375, 496] on textarea "GBR_PublicisPro_Braskem_EventsMultiMarket_Hawk_Banner_Static_1080x1920_8"_Susta…" at bounding box center [398, 468] width 128 height 73
click at [338, 461] on textarea "GBR_PublicisPro_Braskem_EventsMultiMarket_Hawk_Banner_Static_1080x1920_8"_Susta…" at bounding box center [398, 468] width 128 height 73
drag, startPoint x: 442, startPoint y: 488, endPoint x: 348, endPoint y: 450, distance: 101.6
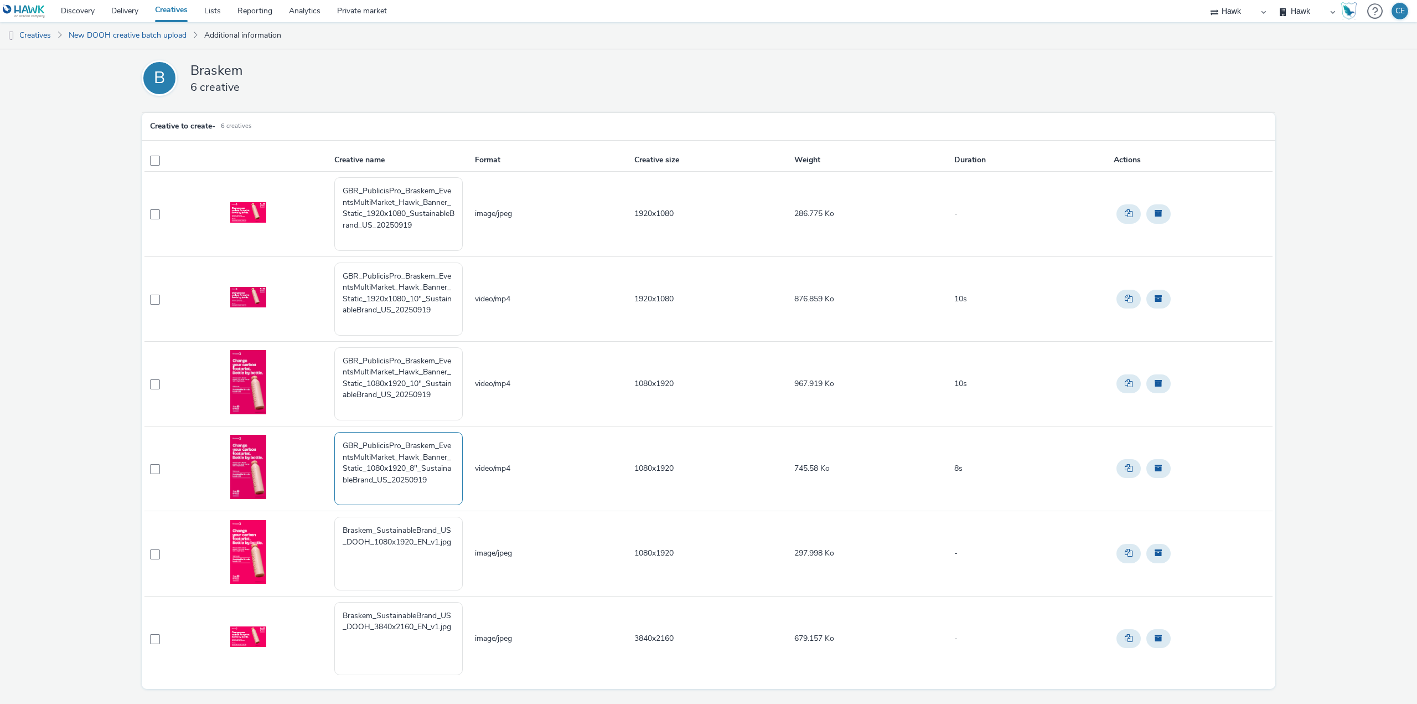
click at [310, 442] on tr "GBR_PublicisPro_Braskem_EventsMultiMarket_Hawk_Banner_Static_1080x1920_8"_Susta…" at bounding box center [709, 468] width 1128 height 85
type textarea "GBR_PublicisPro_Braskem_EventsMultiMarket_Hawk_Banner_Static_1080x1920_8"_Susta…"
click at [452, 549] on textarea "Braskem_SustainableBrand_US_DOOH_1080x1920_EN_v1.jpg" at bounding box center [398, 553] width 128 height 73
paste textarea "GBR_PublicisPro_Braskem_EventsMultiMarket_Hawk_Banner_Static_1080x1920_8"_Susta…"
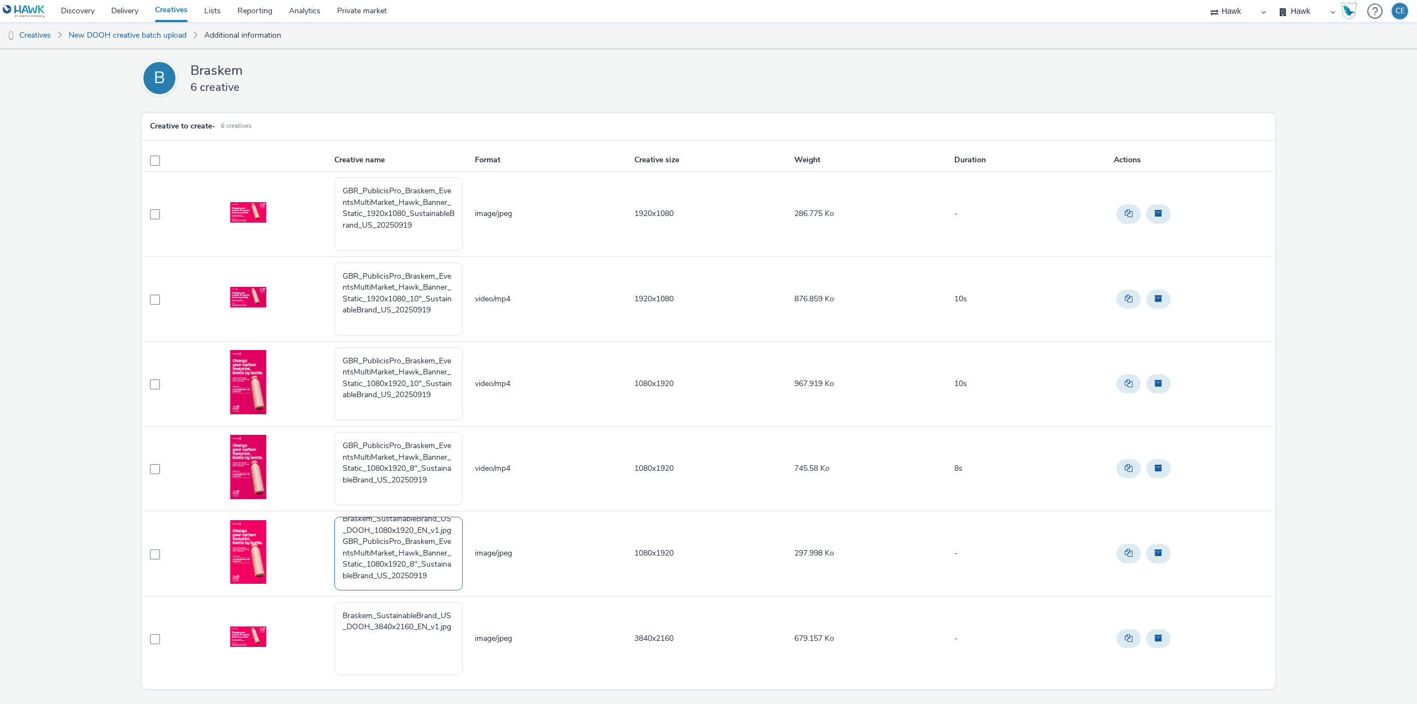
drag, startPoint x: 426, startPoint y: 558, endPoint x: 434, endPoint y: 555, distance: 7.7
click at [434, 555] on textarea "Braskem_SustainableBrand_US_DOOH_1080x1920_EN_v1.jpg GBR_PublicisPro_Braskem_Ev…" at bounding box center [398, 553] width 128 height 73
drag, startPoint x: 341, startPoint y: 564, endPoint x: 340, endPoint y: 518, distance: 45.4
click at [340, 518] on textarea "Braskem_SustainableBrand_US_DOOH_1080x1920_EN_v1.jpg GBR_PublicisPro_Braskem_Ev…" at bounding box center [398, 553] width 128 height 73
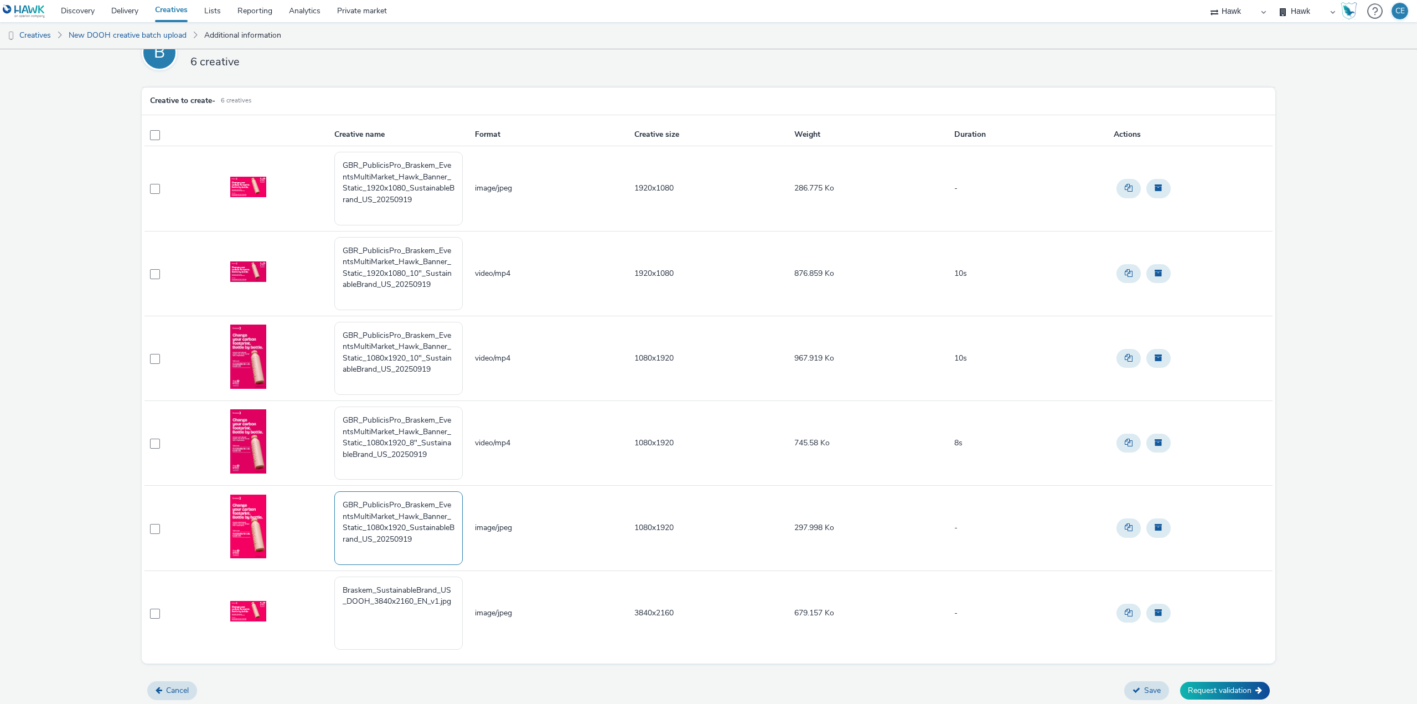
scroll to position [27, 0]
type textarea "GBR_PublicisPro_Braskem_EventsMultiMarket_Hawk_Banner_Static_1080x1920_Sustaina…"
click at [65, 351] on div "B Braskem 6 creative Creative to create - 6 creatives Creative name Format Crea…" at bounding box center [708, 363] width 1417 height 682
click at [340, 502] on textarea "GBR_PublicisPro_Braskem_EventsMultiMarket_Hawk_Banner_Static_1080x1920_Sustaina…" at bounding box center [398, 525] width 128 height 73
click at [415, 539] on textarea "GBR_PublicisPro_Braskem_EventsMultiMarket_Hawk_Banner_Static_1080x1920_Sustaina…" at bounding box center [398, 525] width 128 height 73
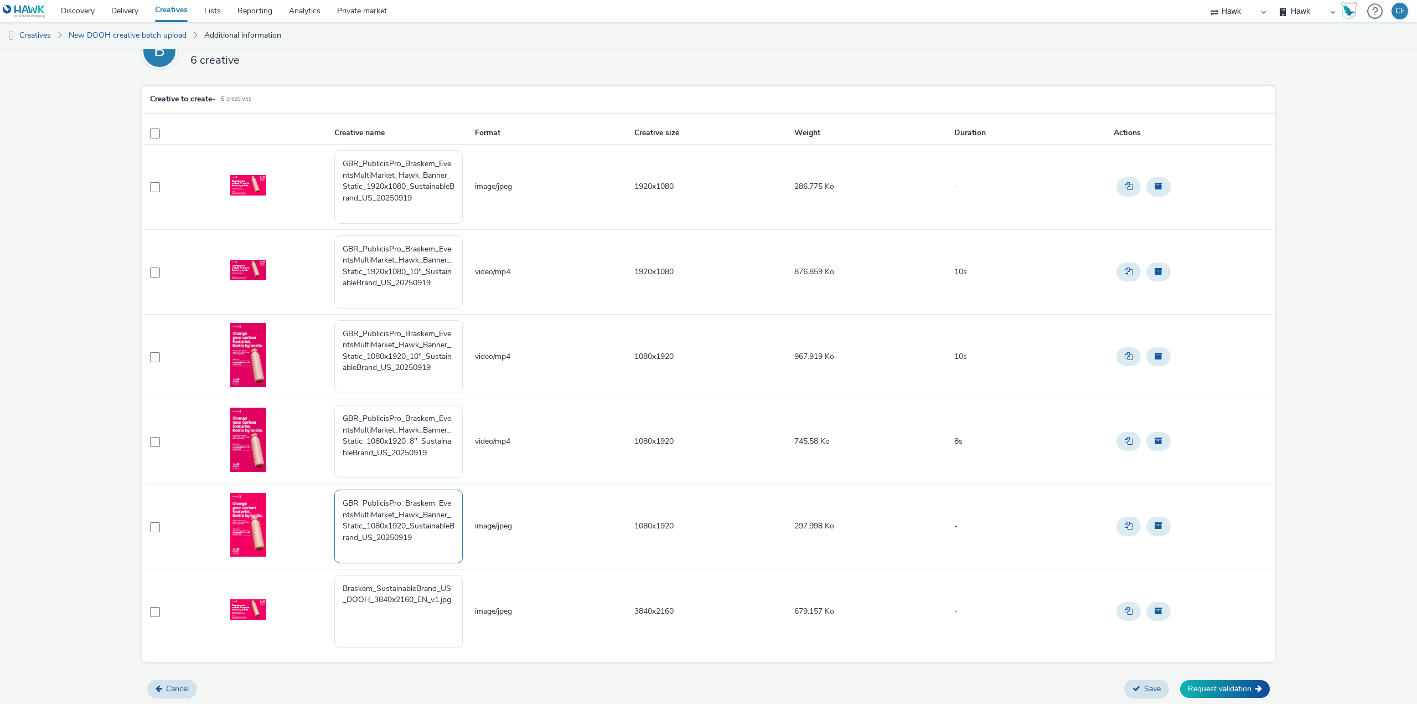
click at [418, 538] on textarea "GBR_PublicisPro_Braskem_EventsMultiMarket_Hawk_Banner_Static_1080x1920_Sustaina…" at bounding box center [398, 525] width 128 height 73
click at [435, 535] on textarea "GBR_PublicisPro_Braskem_EventsMultiMarket_Hawk_Banner_Static_1080x1920_Sustaina…" at bounding box center [398, 525] width 128 height 73
drag, startPoint x: 425, startPoint y: 535, endPoint x: 329, endPoint y: 501, distance: 101.8
click at [329, 501] on tr "GBR_PublicisPro_Braskem_EventsMultiMarket_Hawk_Banner_Static_1080x1920_Sustaina…" at bounding box center [709, 526] width 1128 height 85
click at [435, 627] on textarea "Braskem_SustainableBrand_US_DOOH_3840x2160_EN_v1.jpg" at bounding box center [398, 611] width 128 height 73
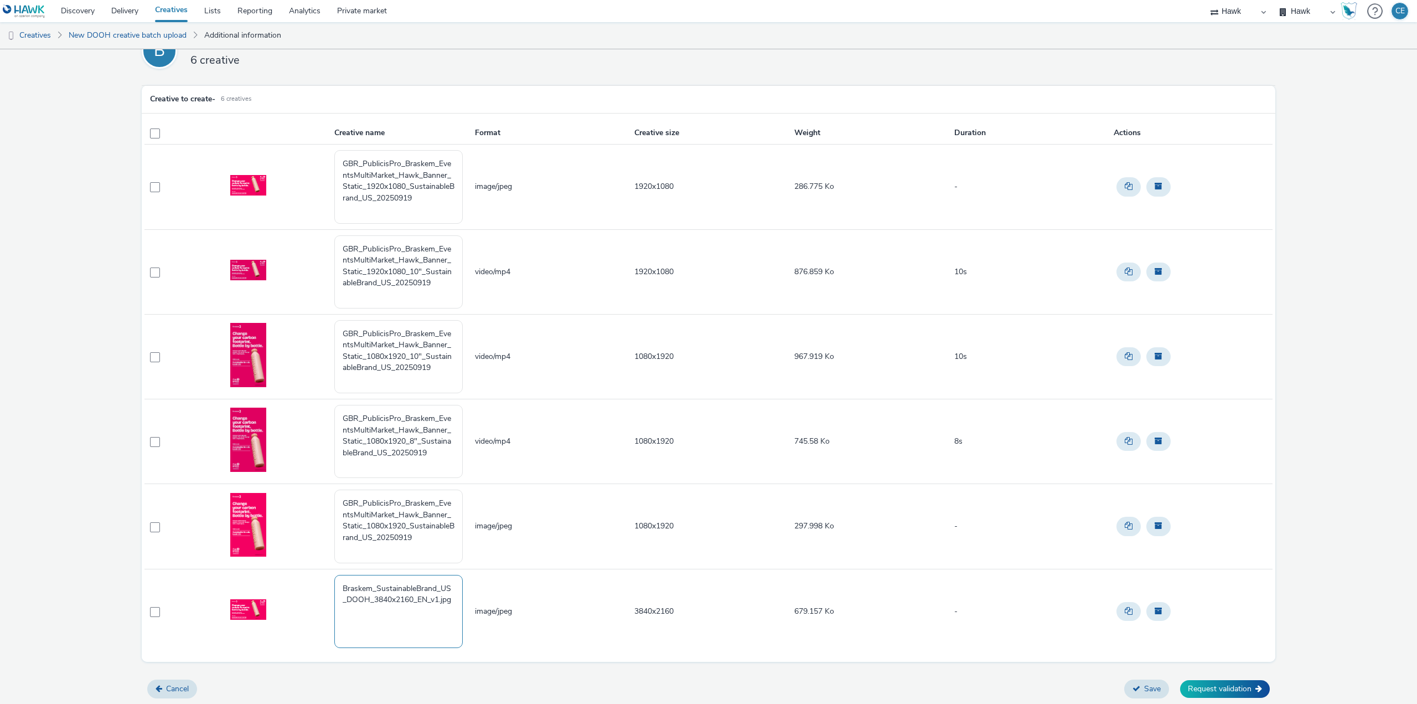
click at [459, 599] on textarea "Braskem_SustainableBrand_US_DOOH_3840x2160_EN_v1.jpg" at bounding box center [398, 611] width 128 height 73
paste textarea "GBR_PublicisPro_Braskem_EventsMultiMarket_Hawk_Banner_Static_1080x1920_Sustaina…"
click at [339, 605] on textarea "Braskem_SustainableBrand_US_DOOH_3840x2160_EN_v1.jpg GBR_PublicisPro_Braskem_Ev…" at bounding box center [398, 611] width 128 height 73
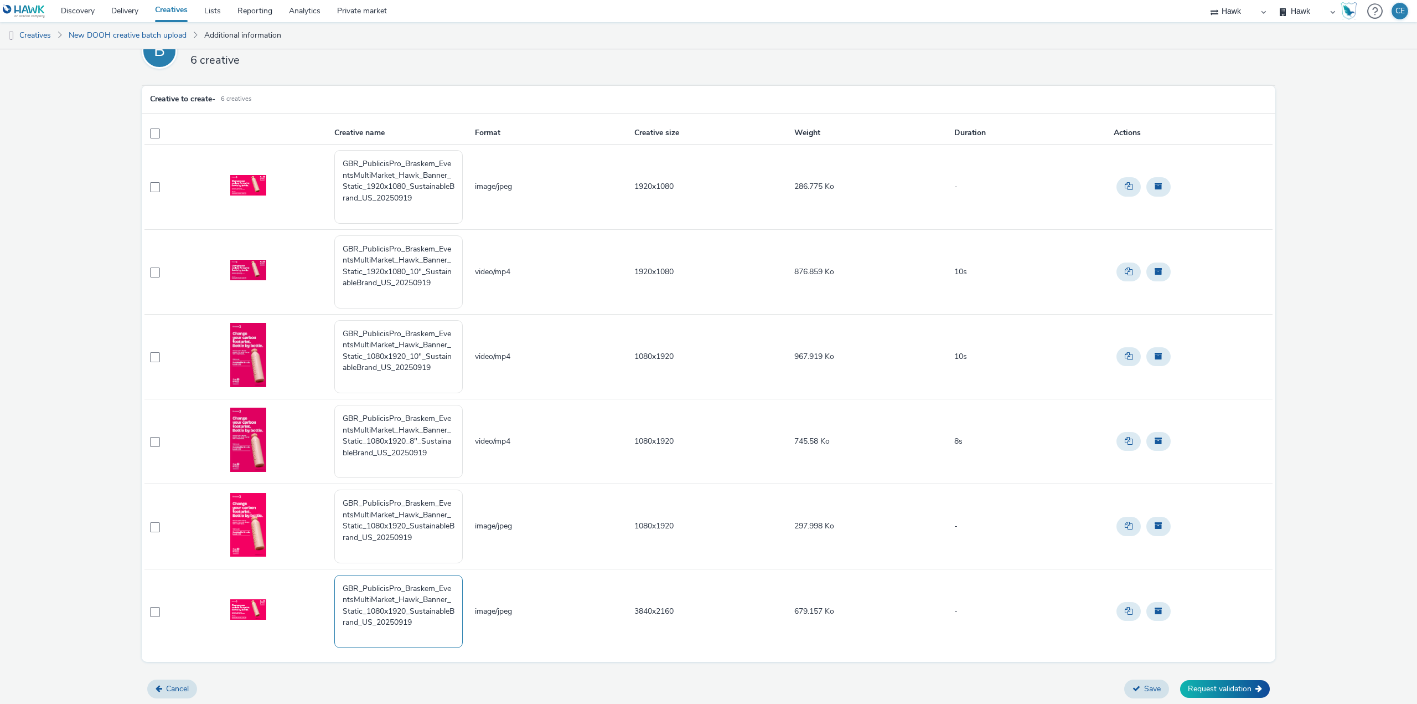
click at [383, 628] on textarea "GBR_PublicisPro_Braskem_EventsMultiMarket_Hawk_Banner_Static_1080x1920_Sustaina…" at bounding box center [398, 611] width 128 height 73
click at [415, 622] on textarea "GBR_PublicisPro_Braskem_EventsMultiMarket_Hawk_Banner_Static_1080x1920_Sustaina…" at bounding box center [398, 611] width 128 height 73
drag, startPoint x: 675, startPoint y: 611, endPoint x: 622, endPoint y: 613, distance: 53.2
click at [622, 613] on tr "GBR_PublicisPro_Braskem_EventsMultiMarket_Hawk_Banner_Static_1080x1920_Sustaina…" at bounding box center [709, 611] width 1128 height 85
copy tr "3840x2160"
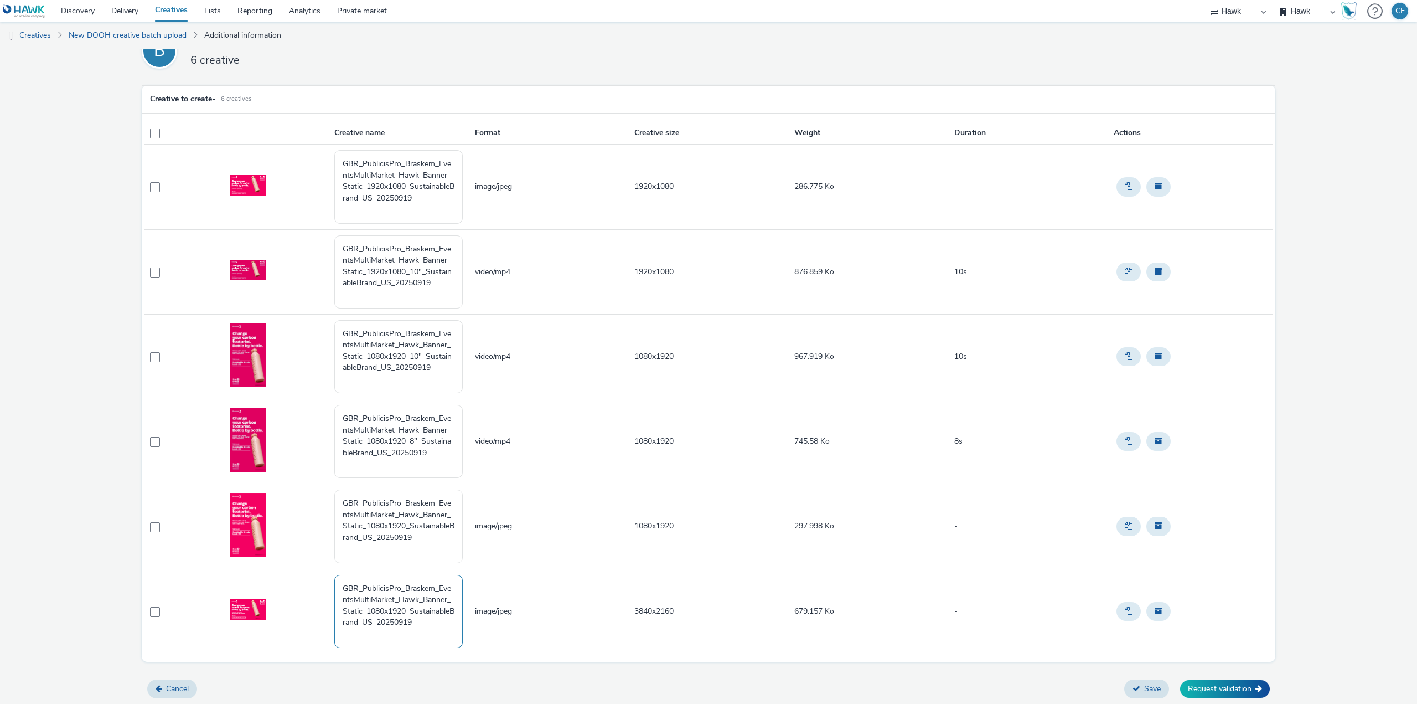
drag, startPoint x: 365, startPoint y: 613, endPoint x: 403, endPoint y: 614, distance: 37.7
click at [403, 614] on textarea "GBR_PublicisPro_Braskem_EventsMultiMarket_Hawk_Banner_Static_1080x1920_Sustaina…" at bounding box center [398, 611] width 128 height 73
click at [404, 614] on textarea "GBR_PublicisPro_Braskem_EventsMultiMarket_Hawk_Banner_Static_1080x1920_Sustaina…" at bounding box center [398, 611] width 128 height 73
drag, startPoint x: 406, startPoint y: 611, endPoint x: 365, endPoint y: 609, distance: 40.5
click at [365, 609] on textarea "GBR_PublicisPro_Braskem_EventsMultiMarket_Hawk_Banner_Static_1080x1920_Sustaina…" at bounding box center [398, 611] width 128 height 73
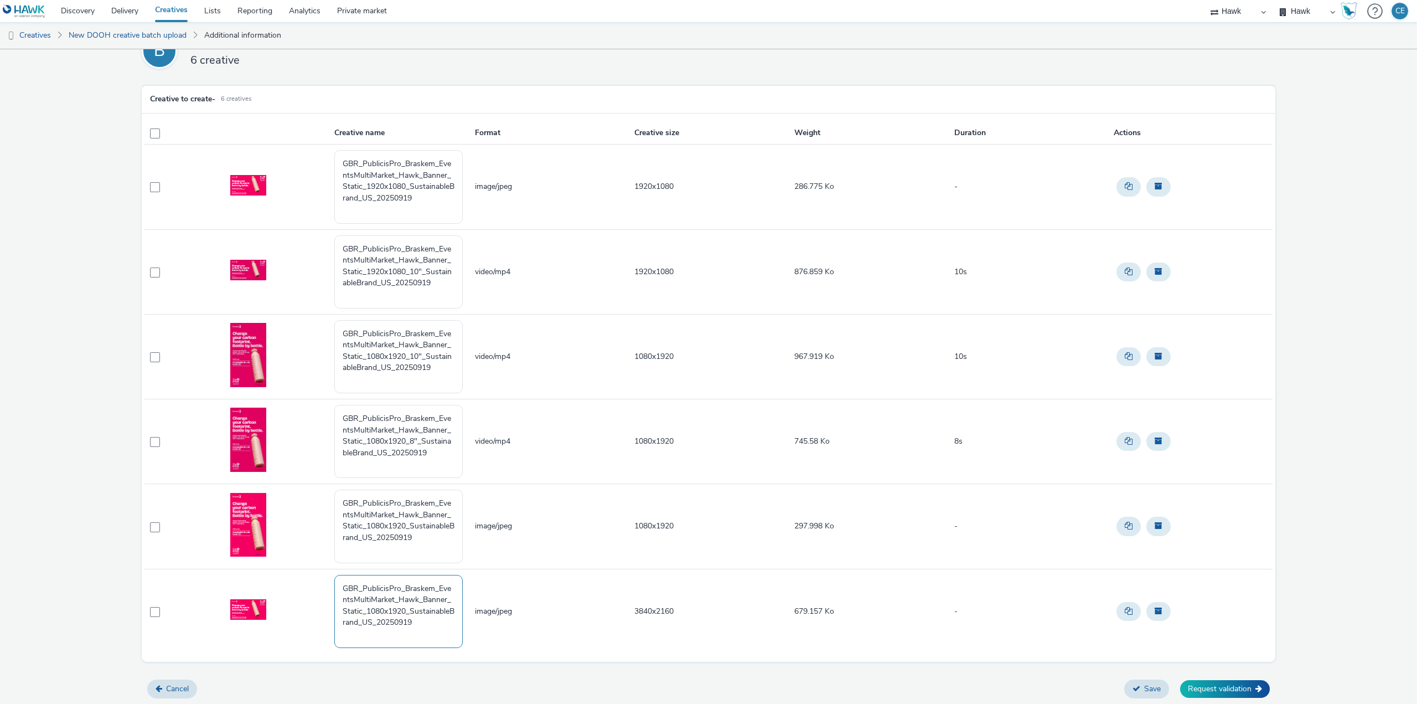
paste textarea "3840x216"
click at [339, 625] on textarea "GBR_PublicisPro_Braskem_EventsMultiMarket_Hawk_Banner_Static_ 3840x2160_Sustain…" at bounding box center [398, 611] width 128 height 73
type textarea "GBR_PublicisPro_Braskem_EventsMultiMarket_Hawk_Banner_Static_3840x2160_Sustaina…"
click at [1230, 683] on button "Request validation" at bounding box center [1225, 689] width 90 height 18
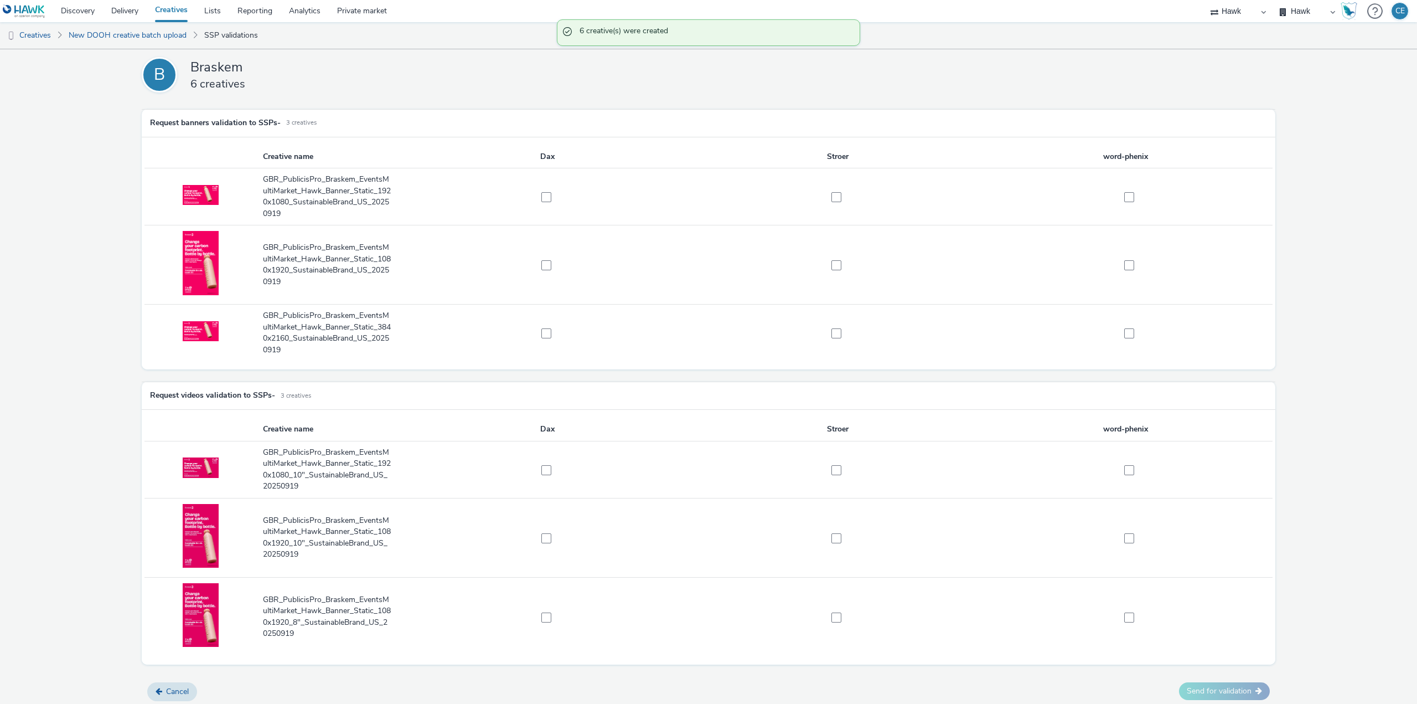
scroll to position [6, 0]
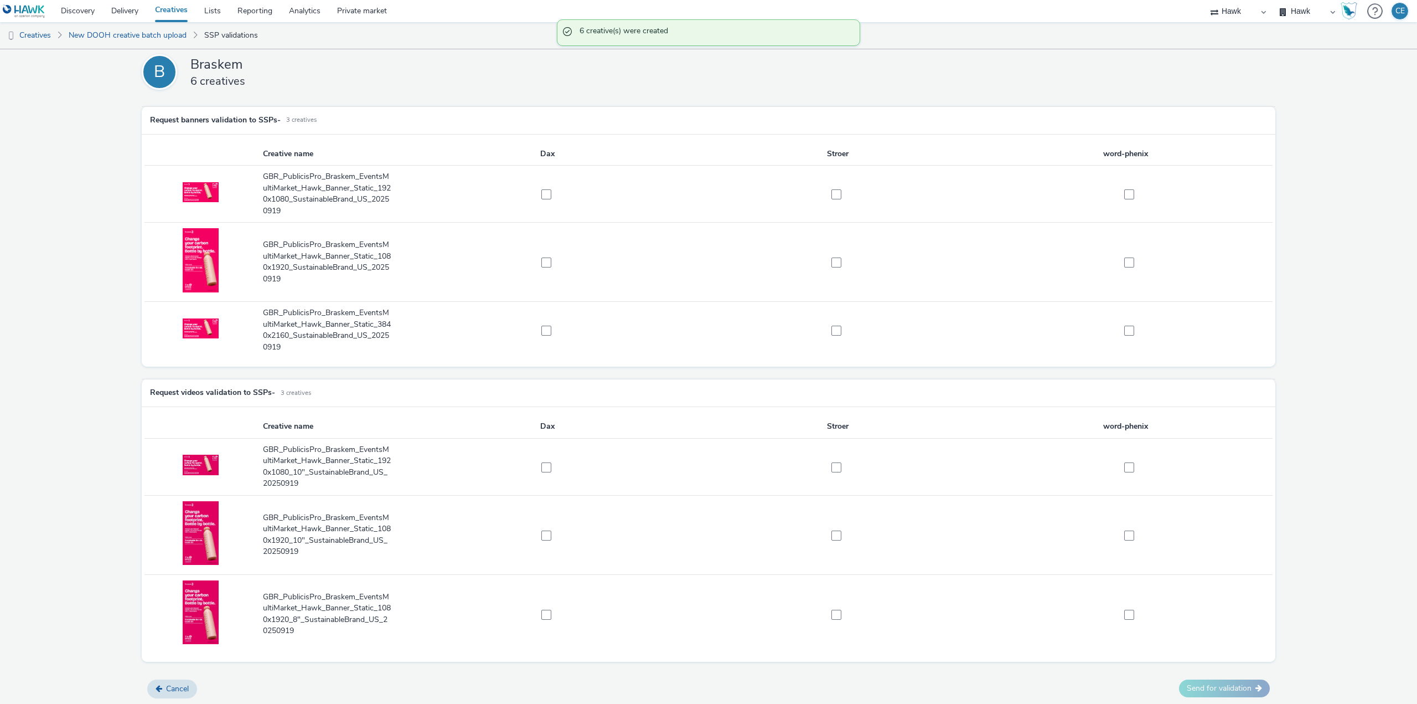
click at [549, 181] on td at bounding box center [548, 194] width 290 height 57
click at [543, 180] on td at bounding box center [548, 194] width 290 height 57
drag, startPoint x: 539, startPoint y: 189, endPoint x: 542, endPoint y: 234, distance: 44.4
click at [541, 189] on span at bounding box center [546, 194] width 10 height 10
checkbox input "true"
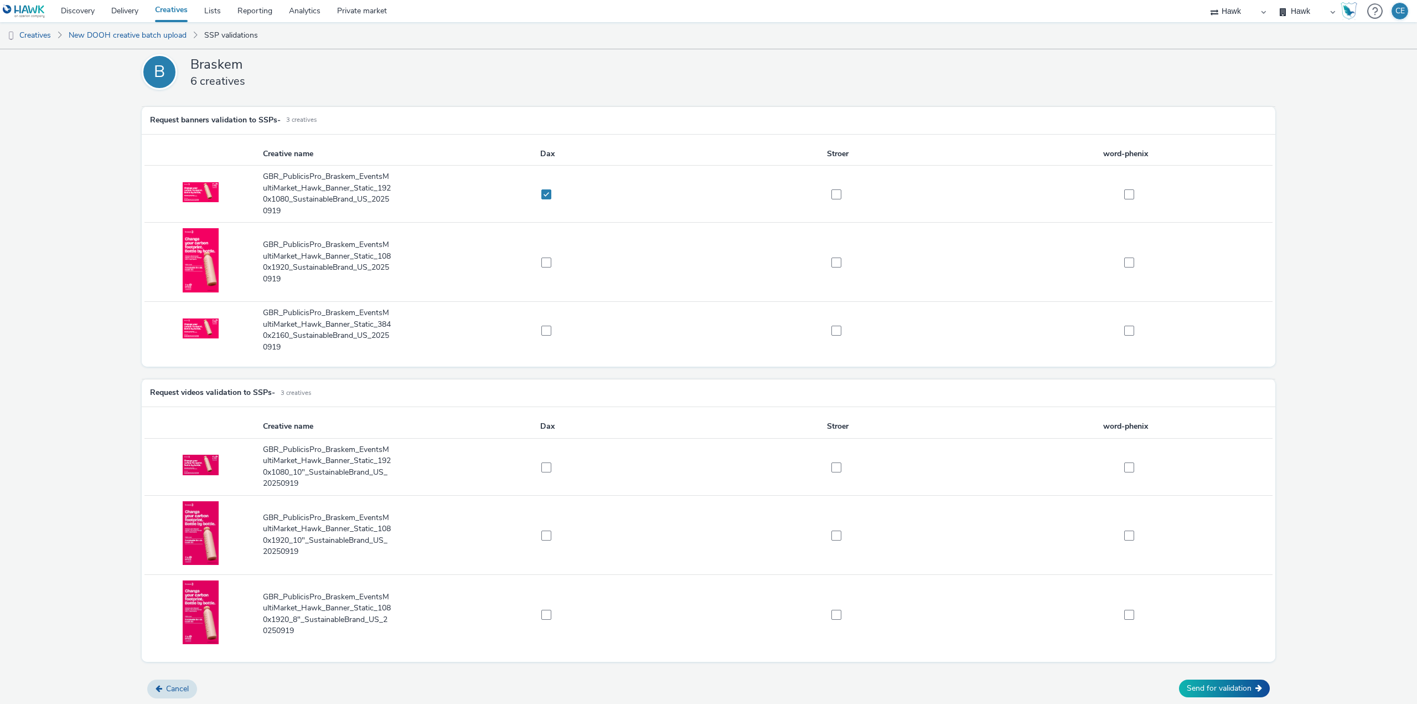
drag, startPoint x: 549, startPoint y: 276, endPoint x: 548, endPoint y: 256, distance: 19.4
click at [549, 275] on td at bounding box center [548, 262] width 290 height 79
drag, startPoint x: 548, startPoint y: 256, endPoint x: 546, endPoint y: 271, distance: 15.1
click at [548, 257] on label at bounding box center [543, 261] width 278 height 11
checkbox input "true"
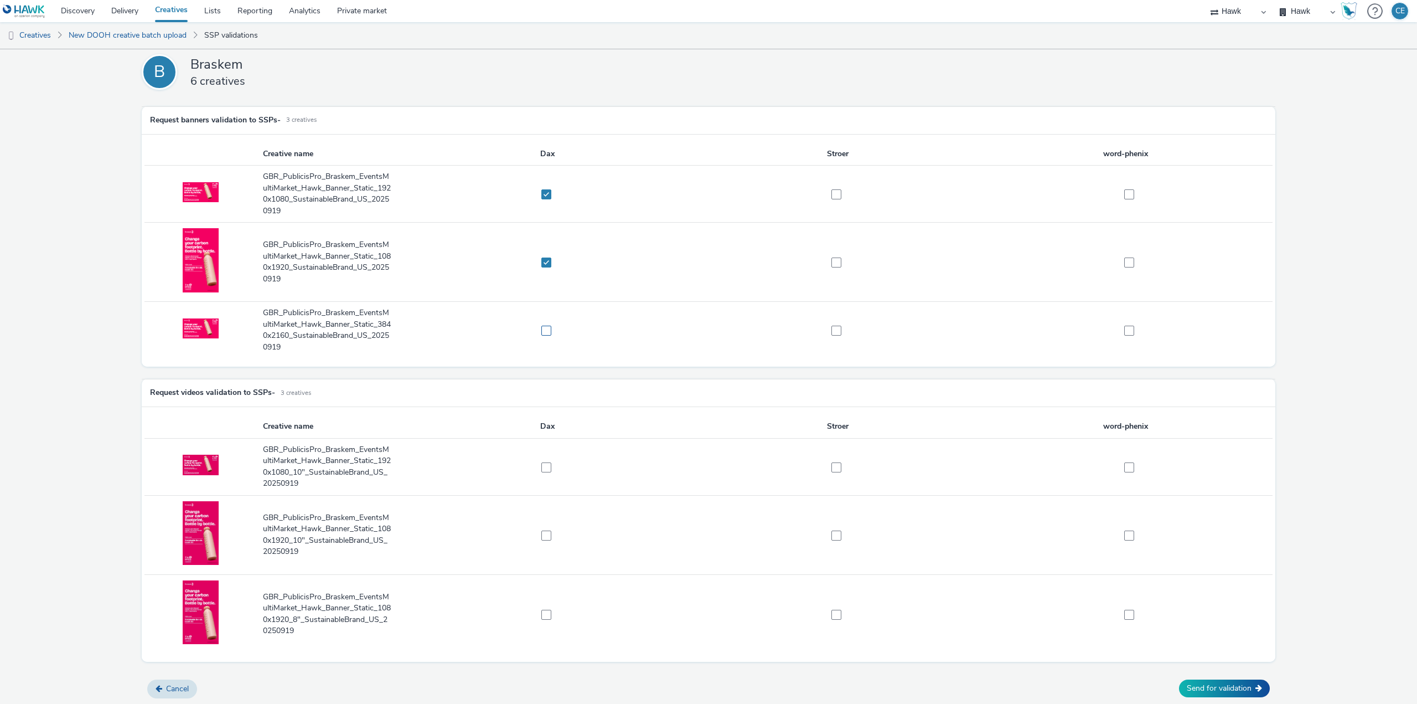
click at [547, 333] on span at bounding box center [546, 331] width 10 height 10
checkbox input "true"
click at [544, 467] on span at bounding box center [546, 467] width 10 height 10
checkbox input "true"
drag, startPoint x: 548, startPoint y: 528, endPoint x: 548, endPoint y: 536, distance: 7.8
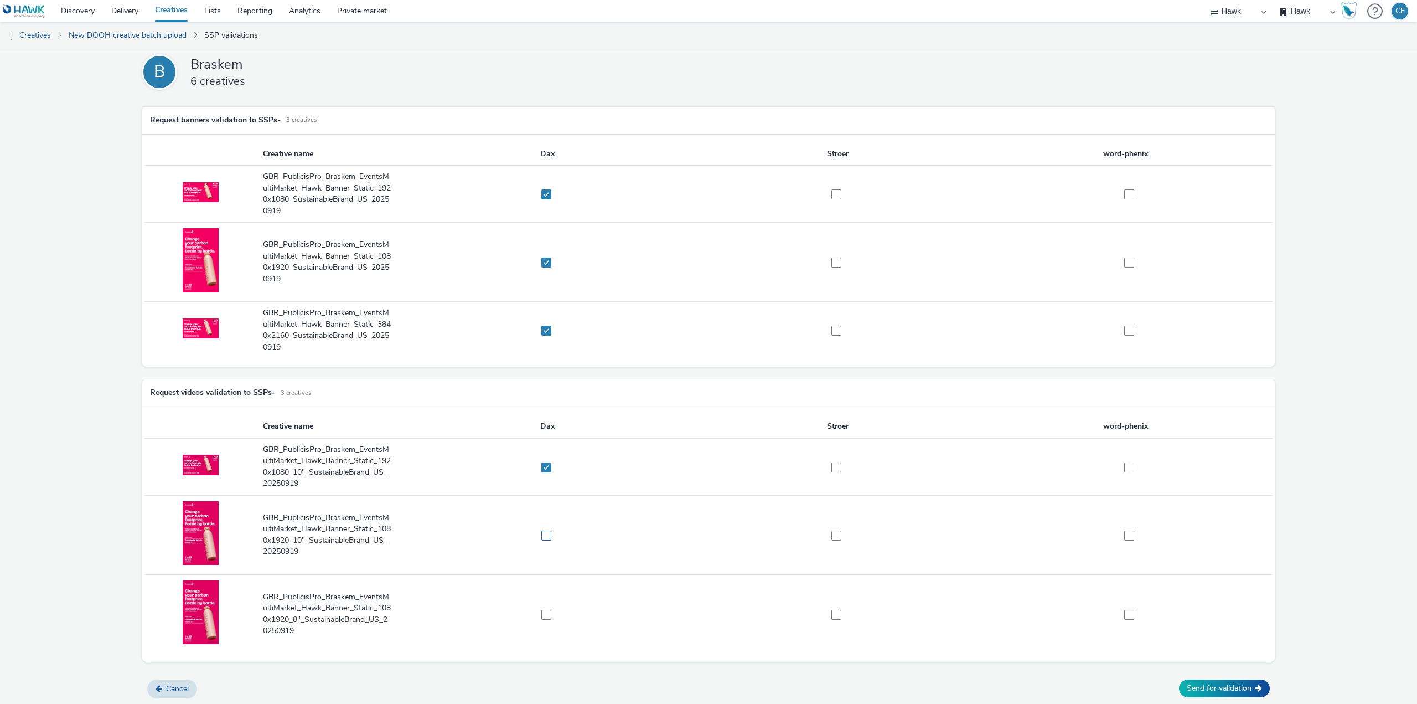
click at [548, 530] on td at bounding box center [548, 534] width 290 height 79
click at [547, 541] on td at bounding box center [548, 534] width 290 height 79
click at [544, 537] on span at bounding box center [546, 535] width 10 height 10
checkbox input "true"
click at [533, 615] on label at bounding box center [543, 613] width 278 height 11
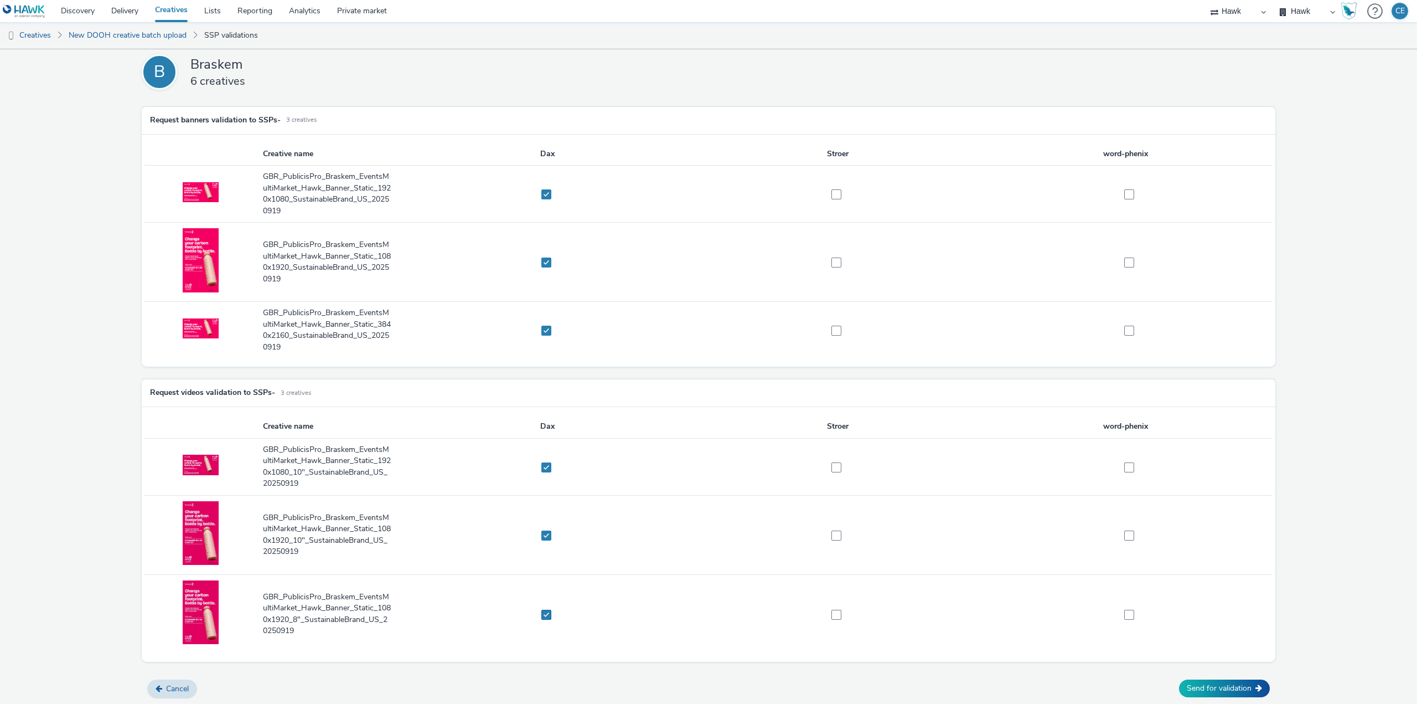
click at [550, 615] on label at bounding box center [543, 613] width 278 height 11
click at [549, 615] on span at bounding box center [546, 615] width 10 height 10
checkbox input "true"
click at [1194, 695] on button "Send for validation" at bounding box center [1224, 688] width 91 height 18
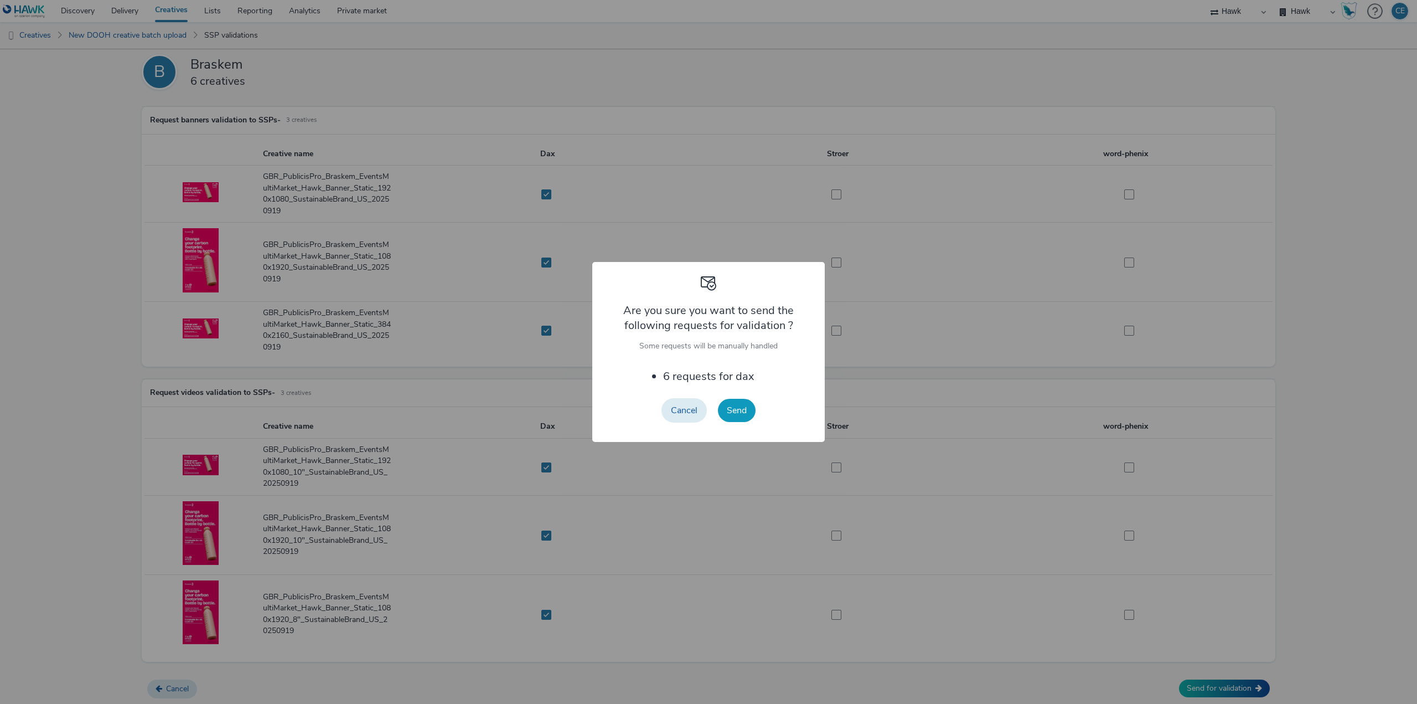
click at [730, 403] on button "Send" at bounding box center [737, 410] width 38 height 23
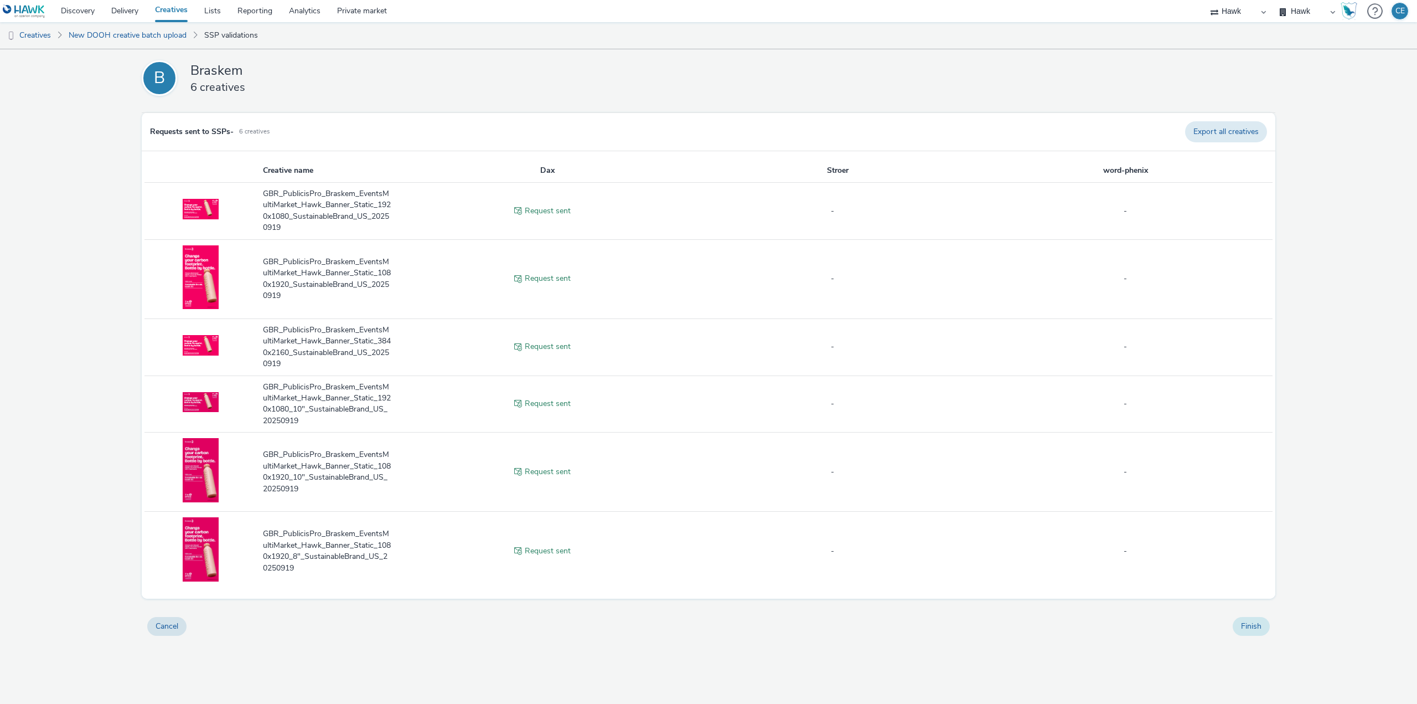
click at [1245, 636] on div "Finish" at bounding box center [1251, 626] width 48 height 30
click at [1237, 629] on button "Finish" at bounding box center [1251, 626] width 37 height 19
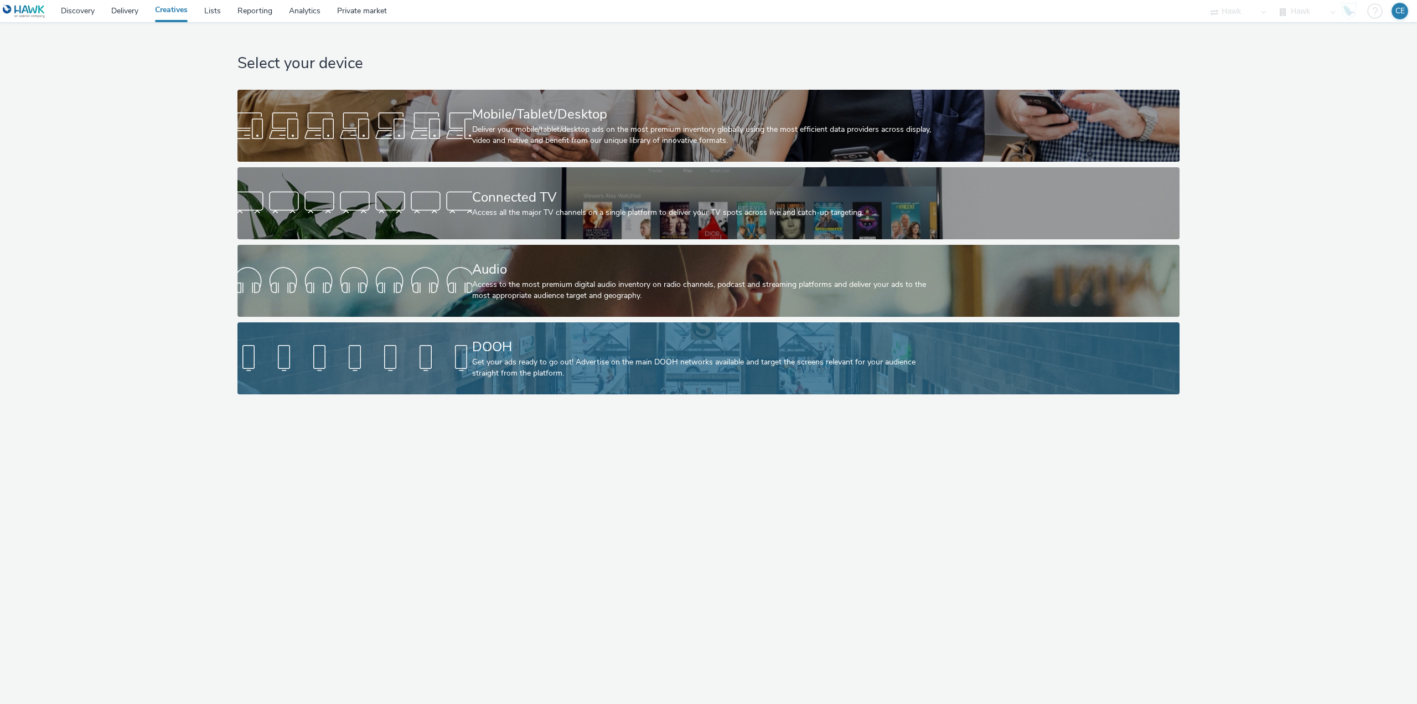
click at [497, 348] on div "DOOH" at bounding box center [706, 346] width 469 height 19
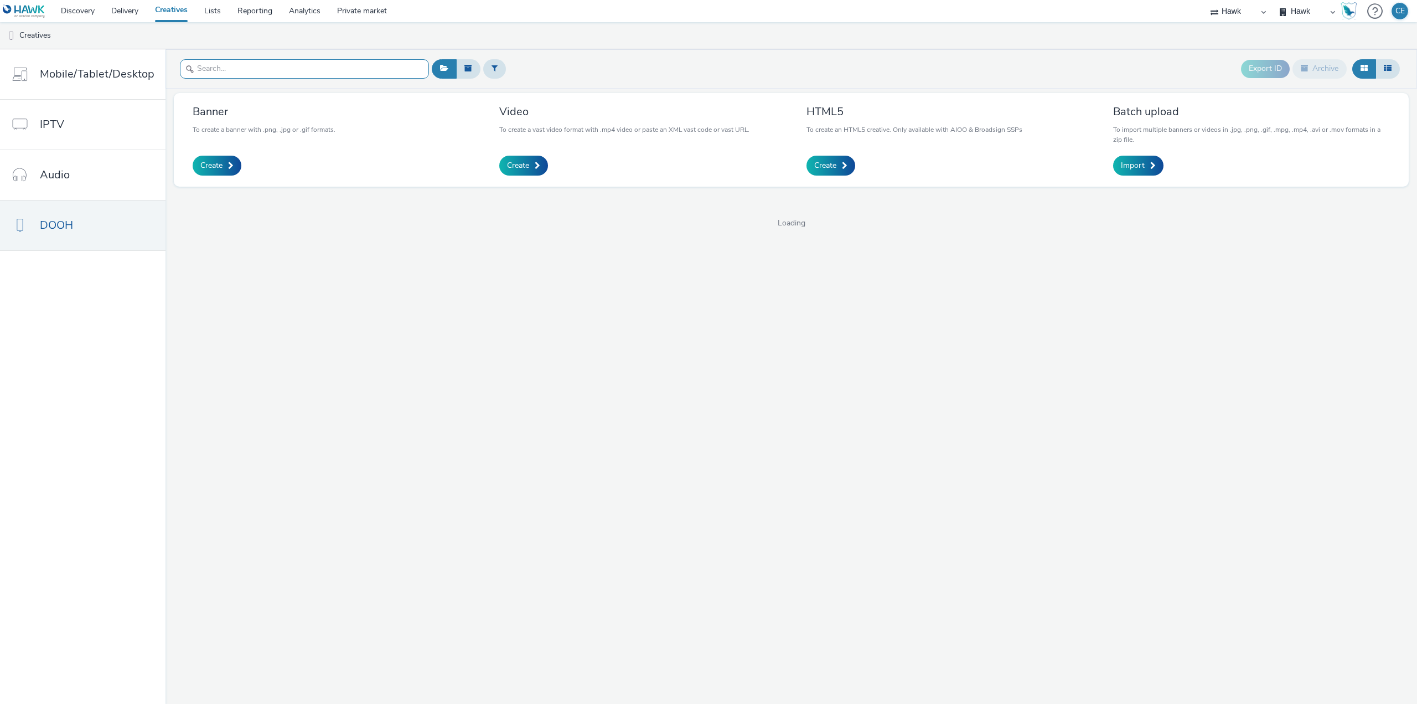
click at [373, 68] on input "text" at bounding box center [304, 68] width 249 height 19
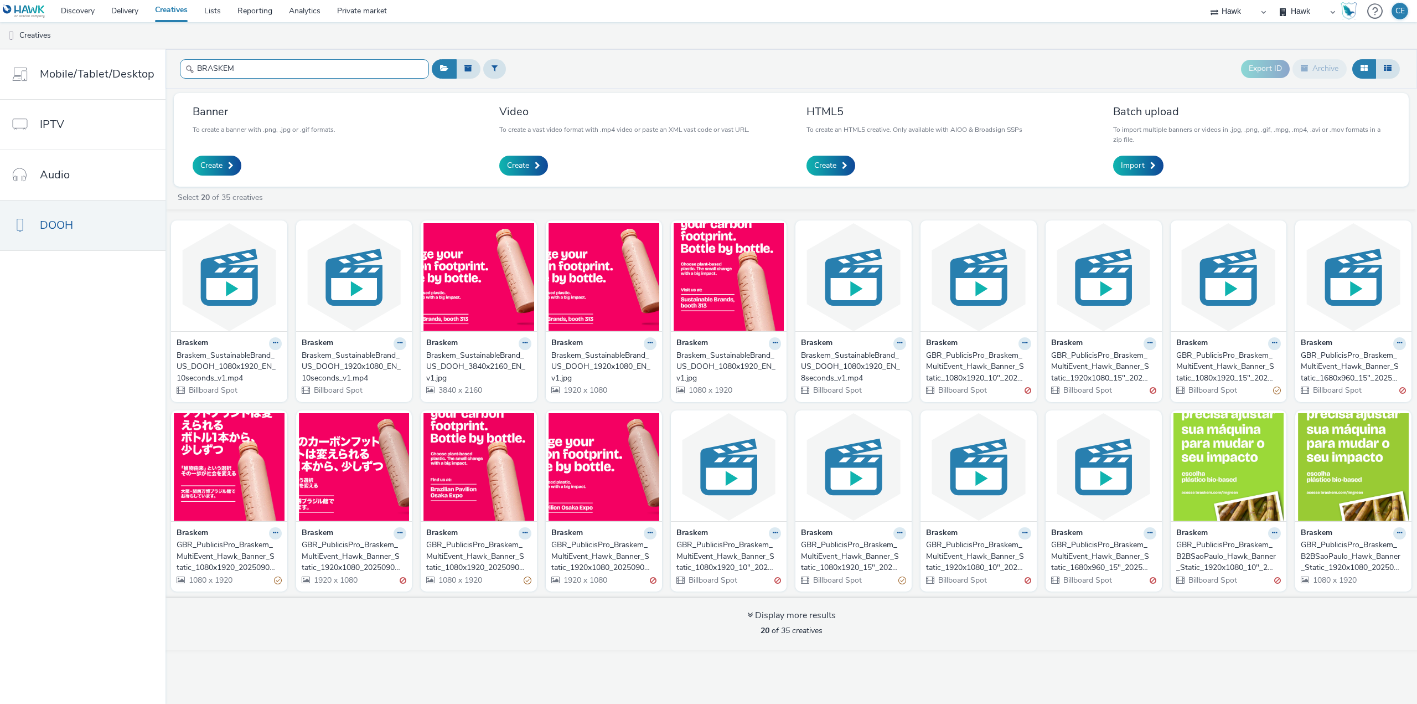
type input "BRASKEM"
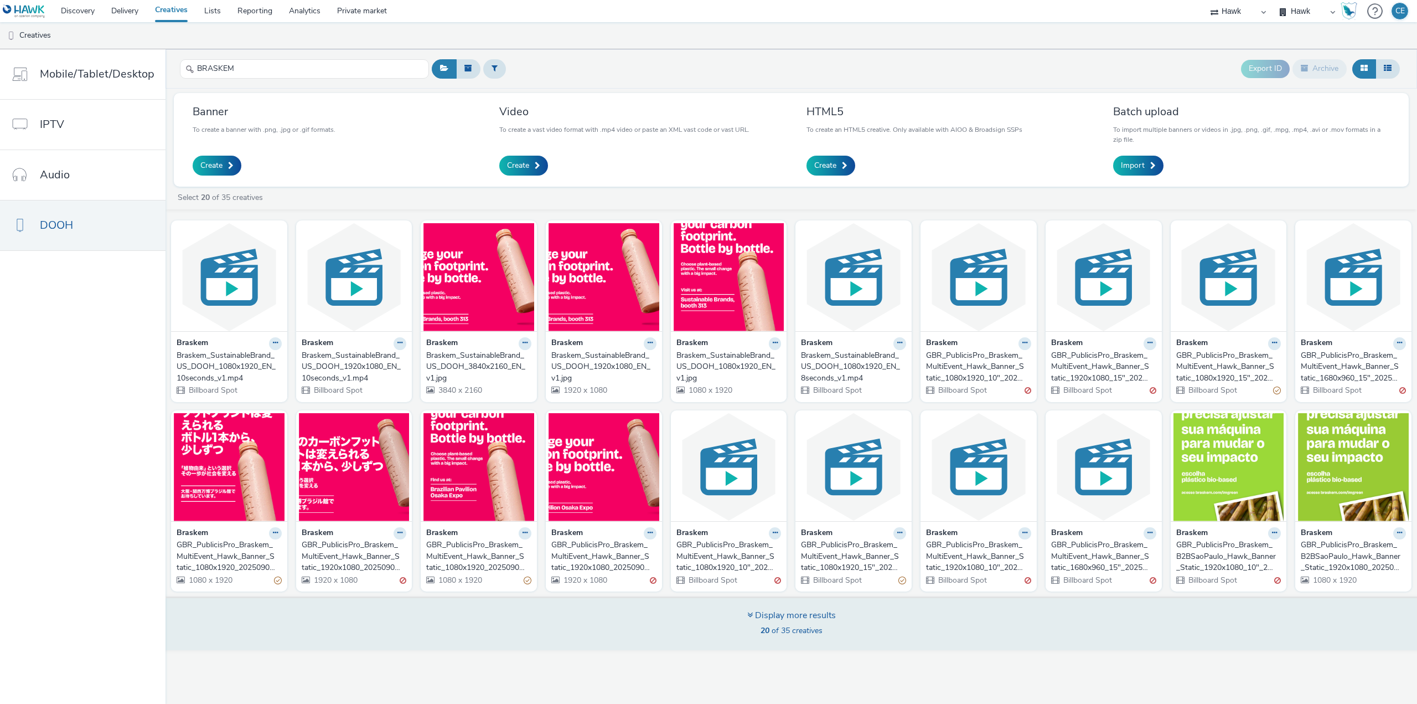
click at [866, 641] on div "Display more results 20 of 35 creatives" at bounding box center [792, 623] width 1260 height 54
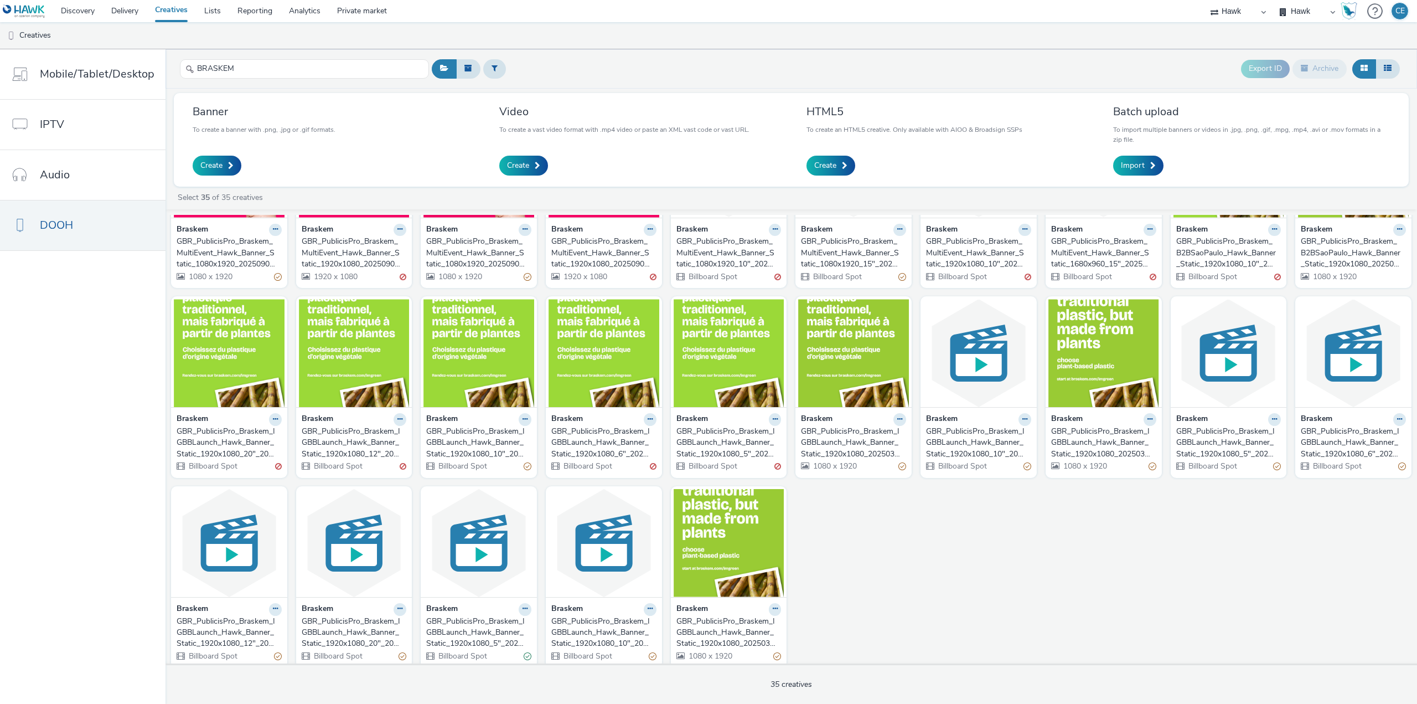
scroll to position [312, 0]
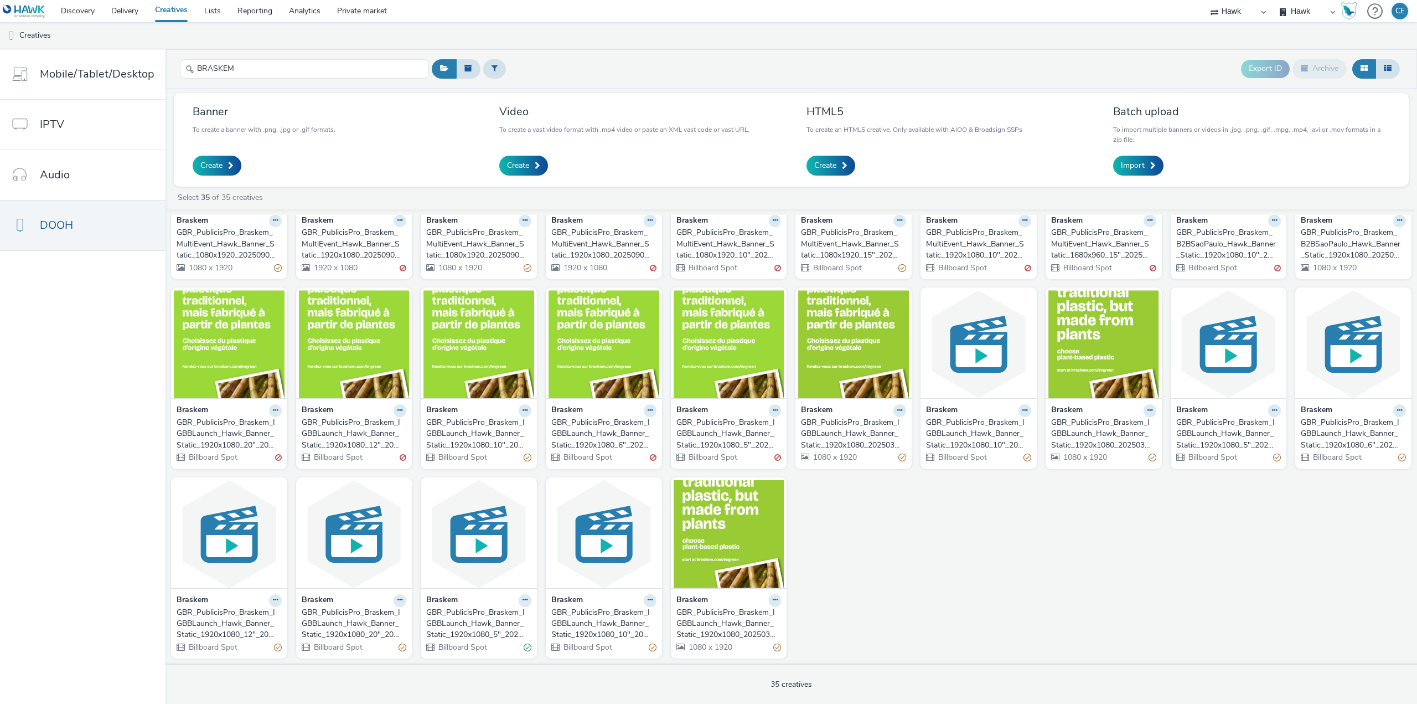
click at [737, 447] on div "GBR_PublicisPro_Braskem_IGBBLaunch_Hawk_Banner_Static_1920x1080_5"_20250305 ; F…" at bounding box center [727, 434] width 101 height 34
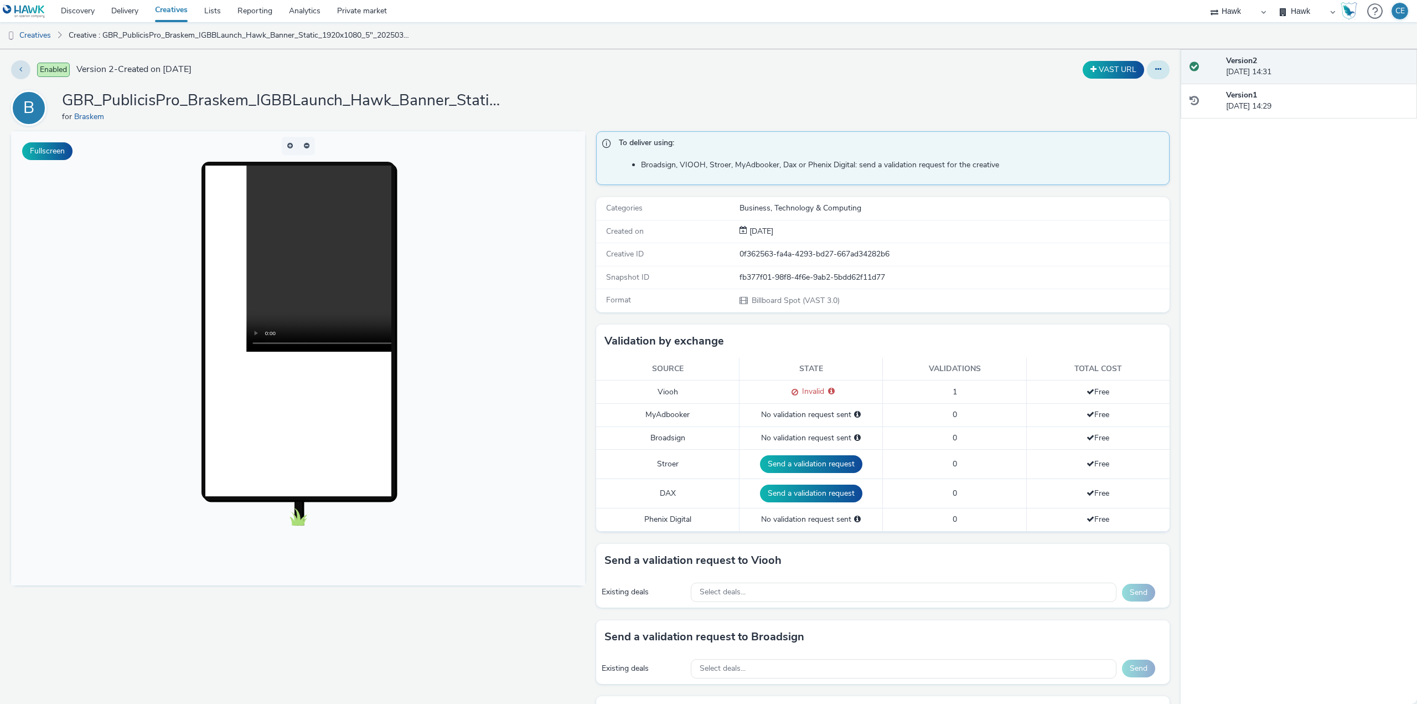
click at [1154, 66] on button at bounding box center [1158, 69] width 23 height 19
click at [1147, 85] on link "Edit" at bounding box center [1128, 92] width 83 height 22
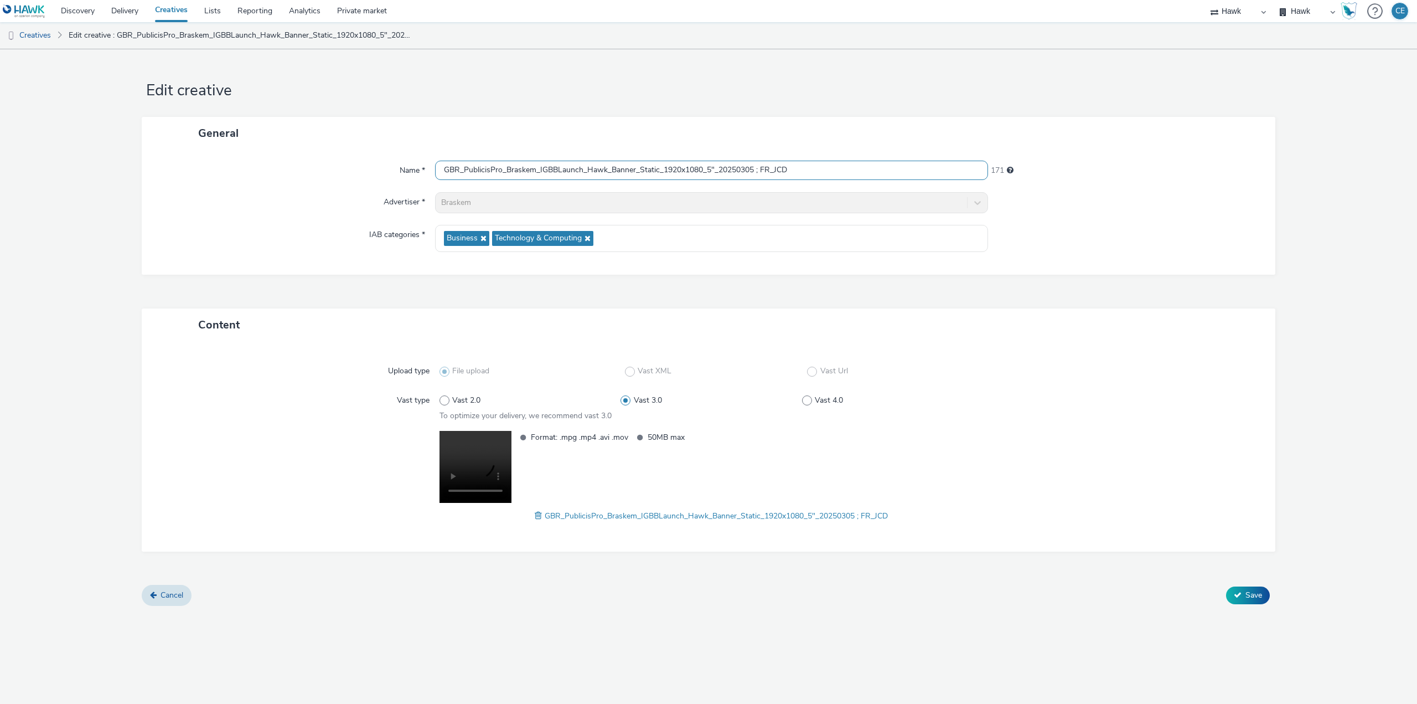
drag, startPoint x: 809, startPoint y: 165, endPoint x: 328, endPoint y: 162, distance: 481.7
click at [328, 162] on div "Name * GBR_PublicisPro_Braskem_IGBBLaunch_Hawk_Banner_Static_1920x1080_5"_20250…" at bounding box center [709, 171] width 1112 height 20
